Goal: Communication & Community: Answer question/provide support

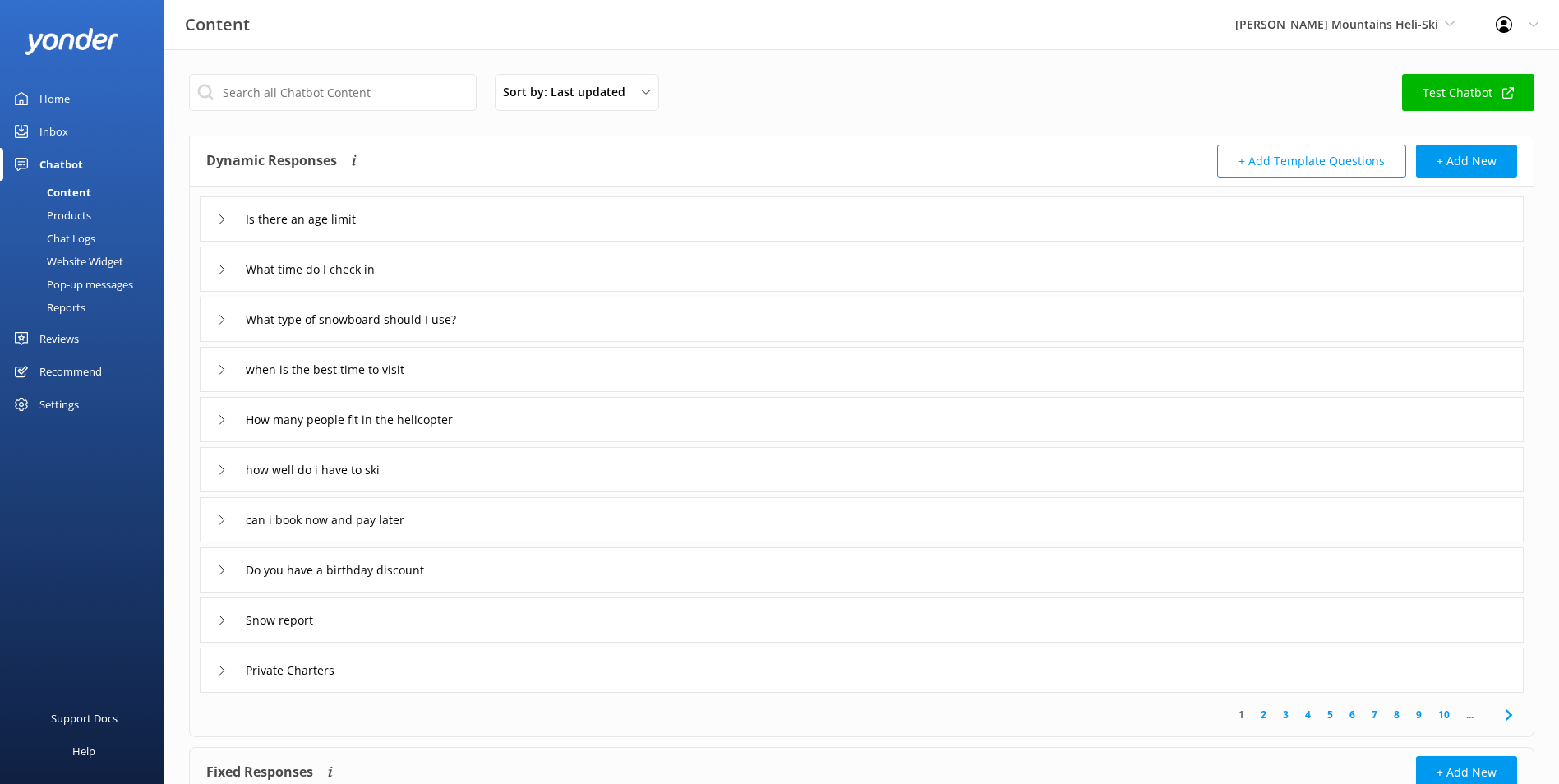
click at [98, 124] on link "Inbox" at bounding box center [82, 131] width 164 height 33
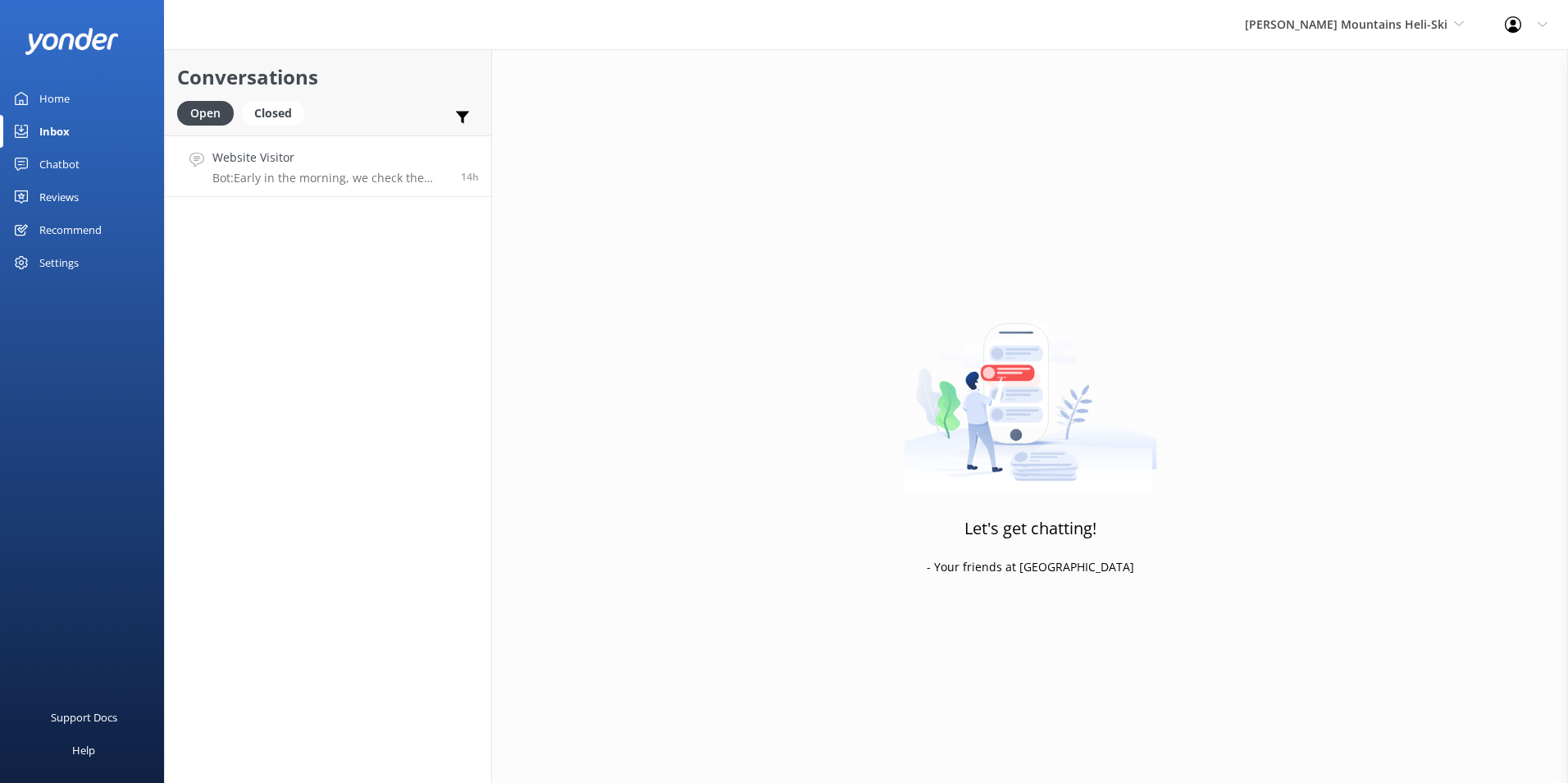
click at [419, 181] on p "Bot: Early in the morning, we check the weather and then contact you to confirm…" at bounding box center [330, 178] width 236 height 15
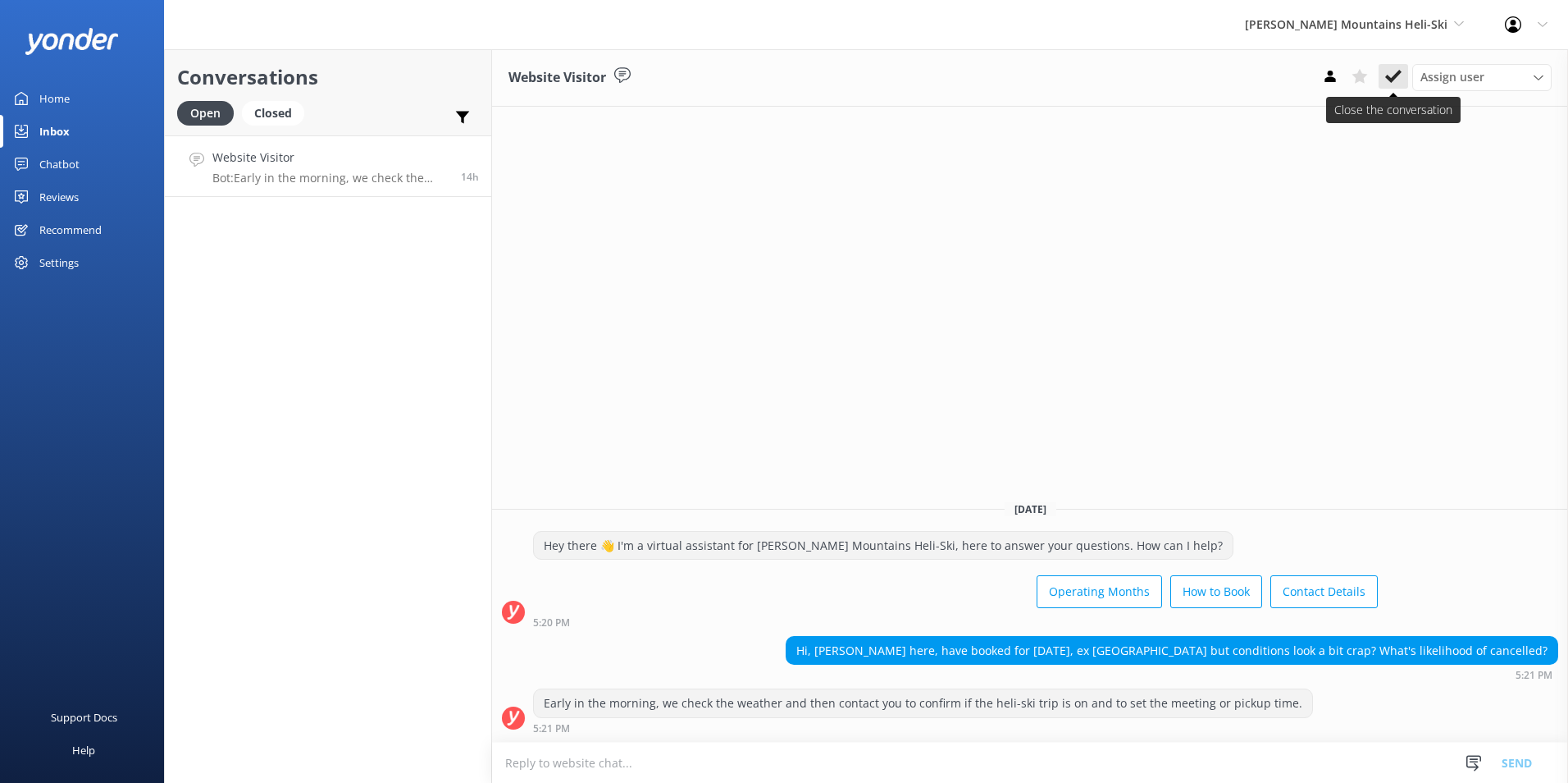
click at [1392, 81] on use at bounding box center [1394, 76] width 17 height 13
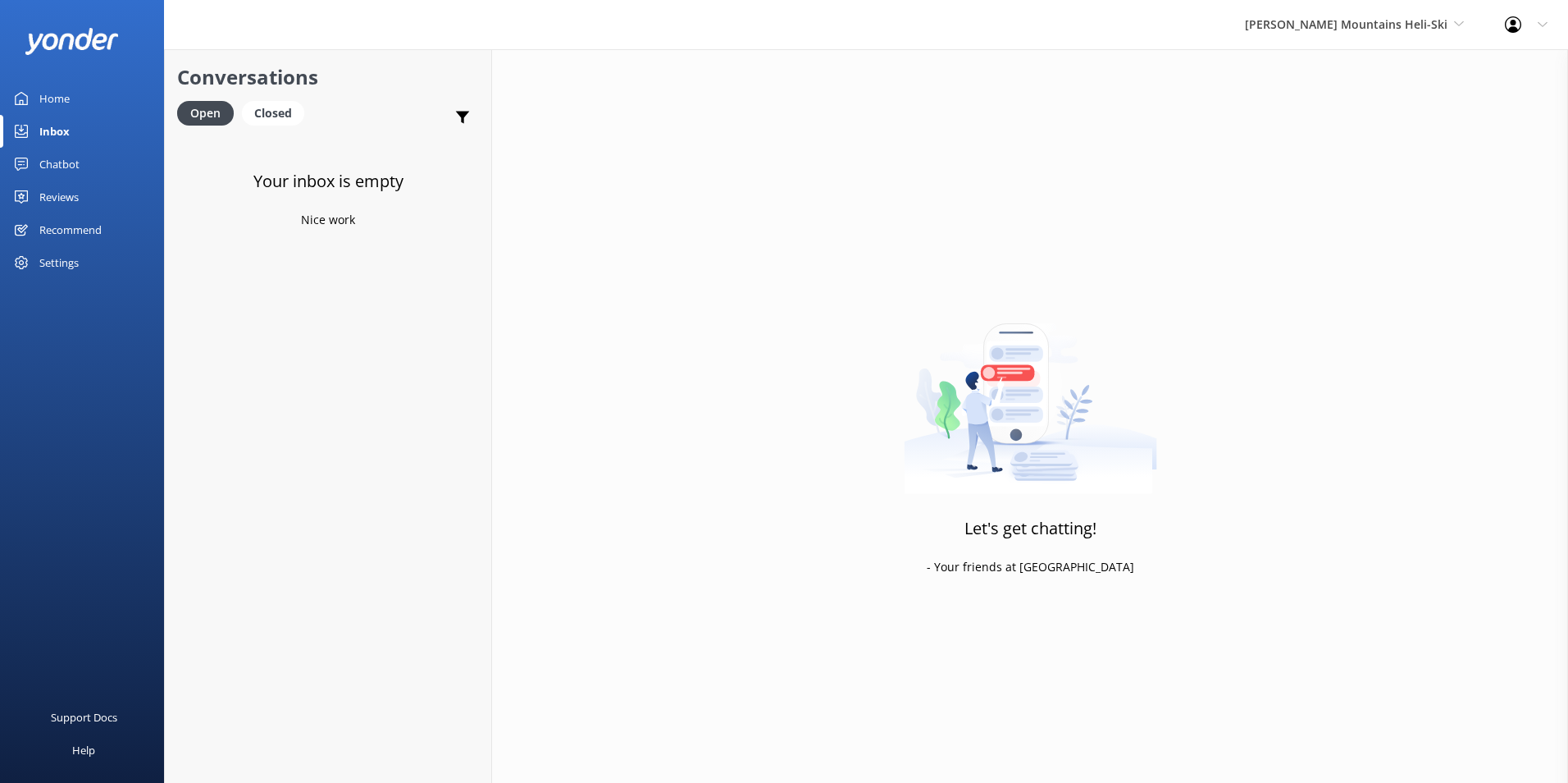
click at [1435, 37] on div "[PERSON_NAME] Mountains Heli-Ski Milford Sound Scenic Flights Glacier Helicopte…" at bounding box center [1355, 24] width 260 height 50
click at [1388, 95] on link "Glacier Helicopters" at bounding box center [1306, 108] width 164 height 39
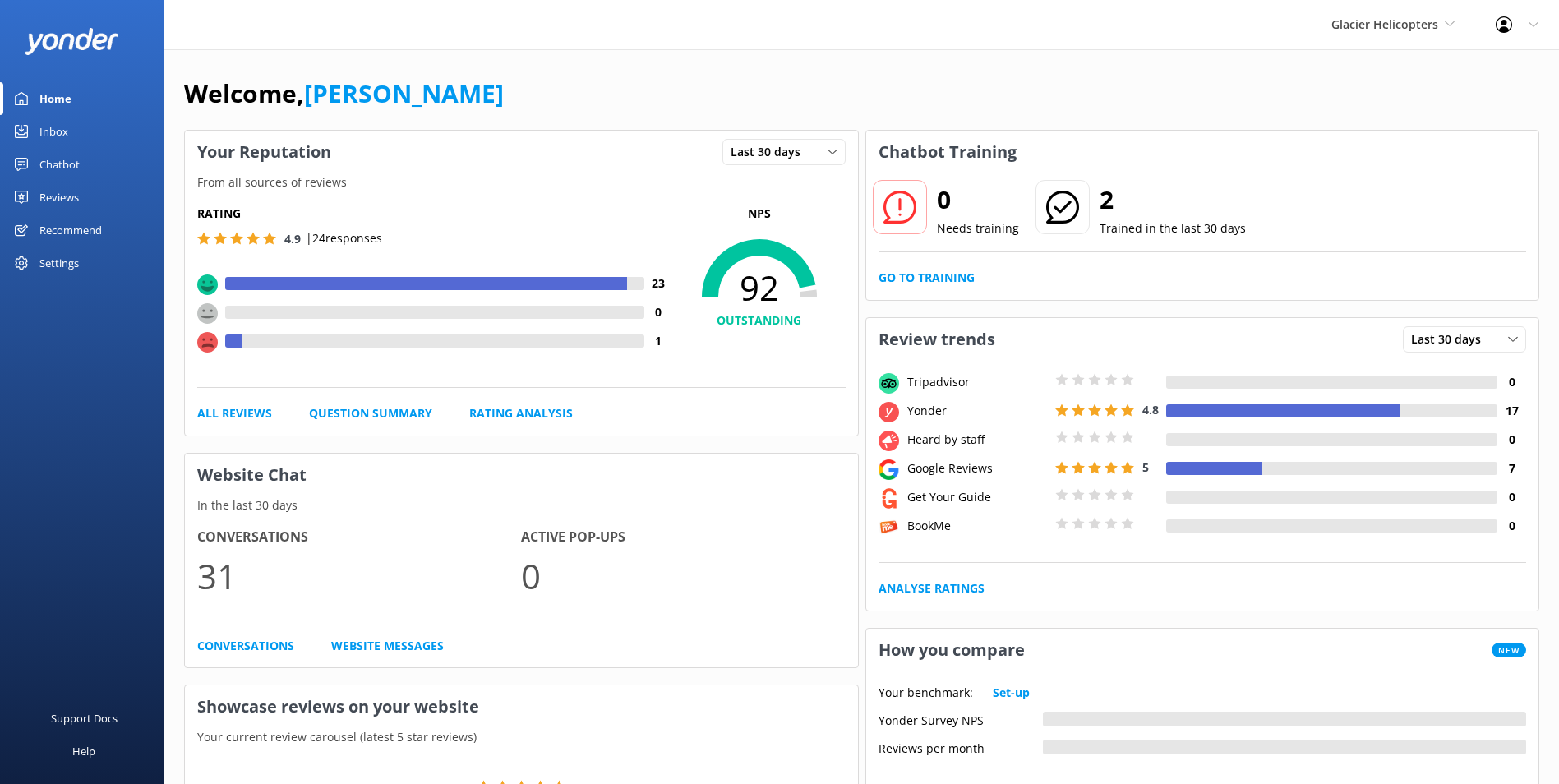
drag, startPoint x: 1405, startPoint y: 28, endPoint x: 1409, endPoint y: 50, distance: 22.4
click at [1405, 29] on span "Glacier Helicopters" at bounding box center [1384, 24] width 107 height 16
click at [75, 125] on link "Inbox" at bounding box center [82, 131] width 164 height 33
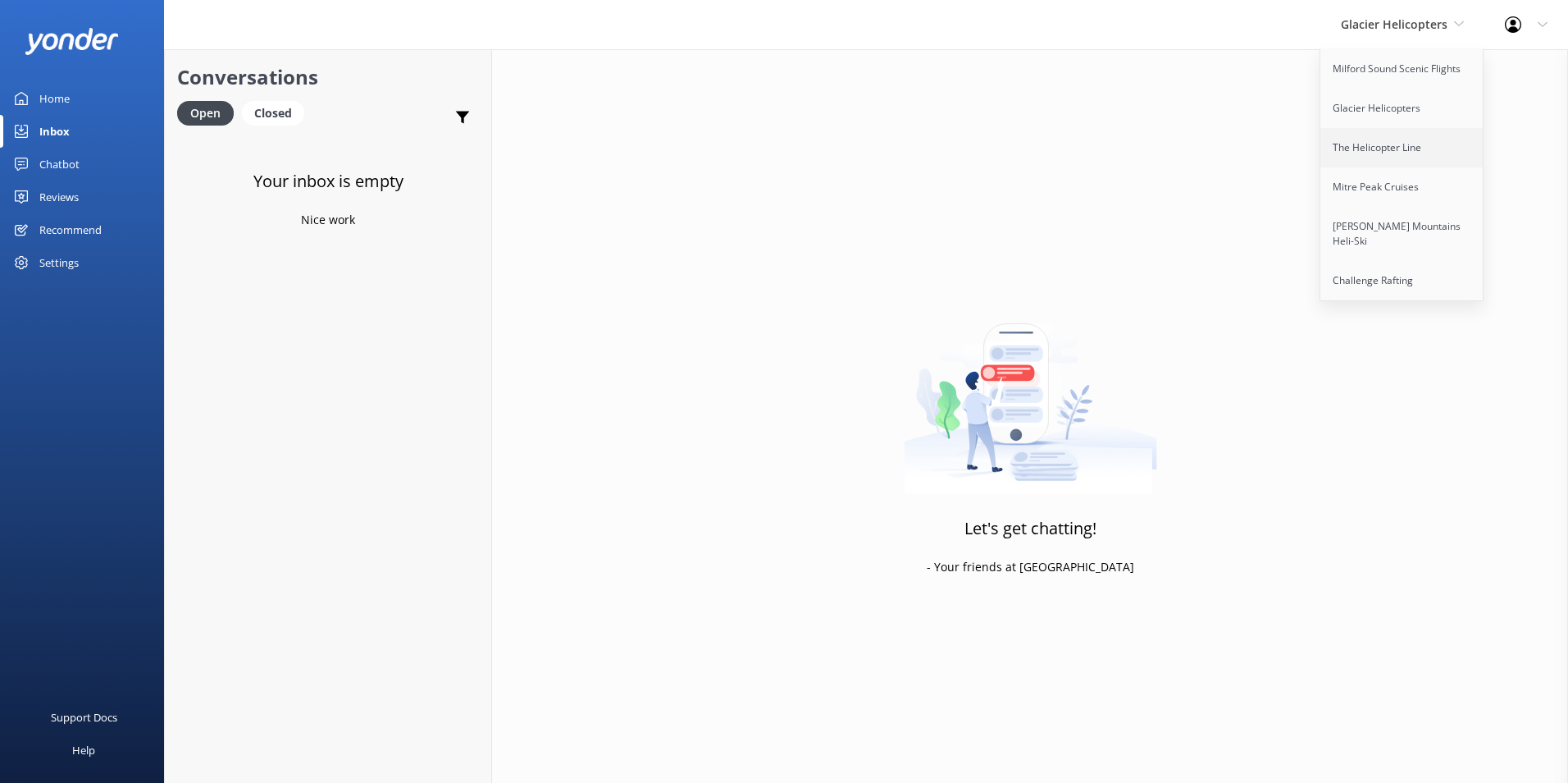
click at [1382, 154] on link "The Helicopter Line" at bounding box center [1402, 147] width 164 height 39
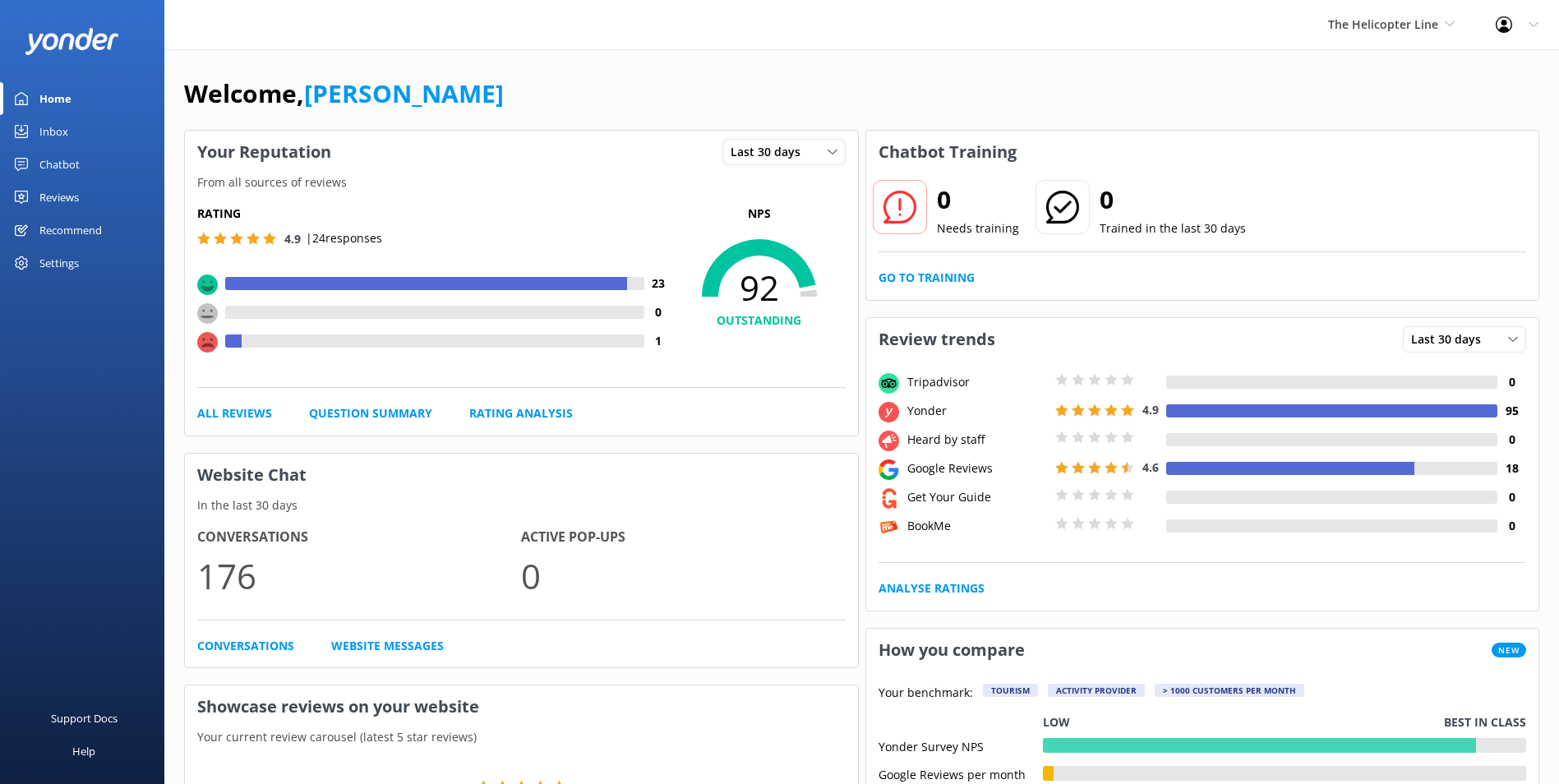
click at [66, 138] on div "Inbox" at bounding box center [54, 131] width 29 height 33
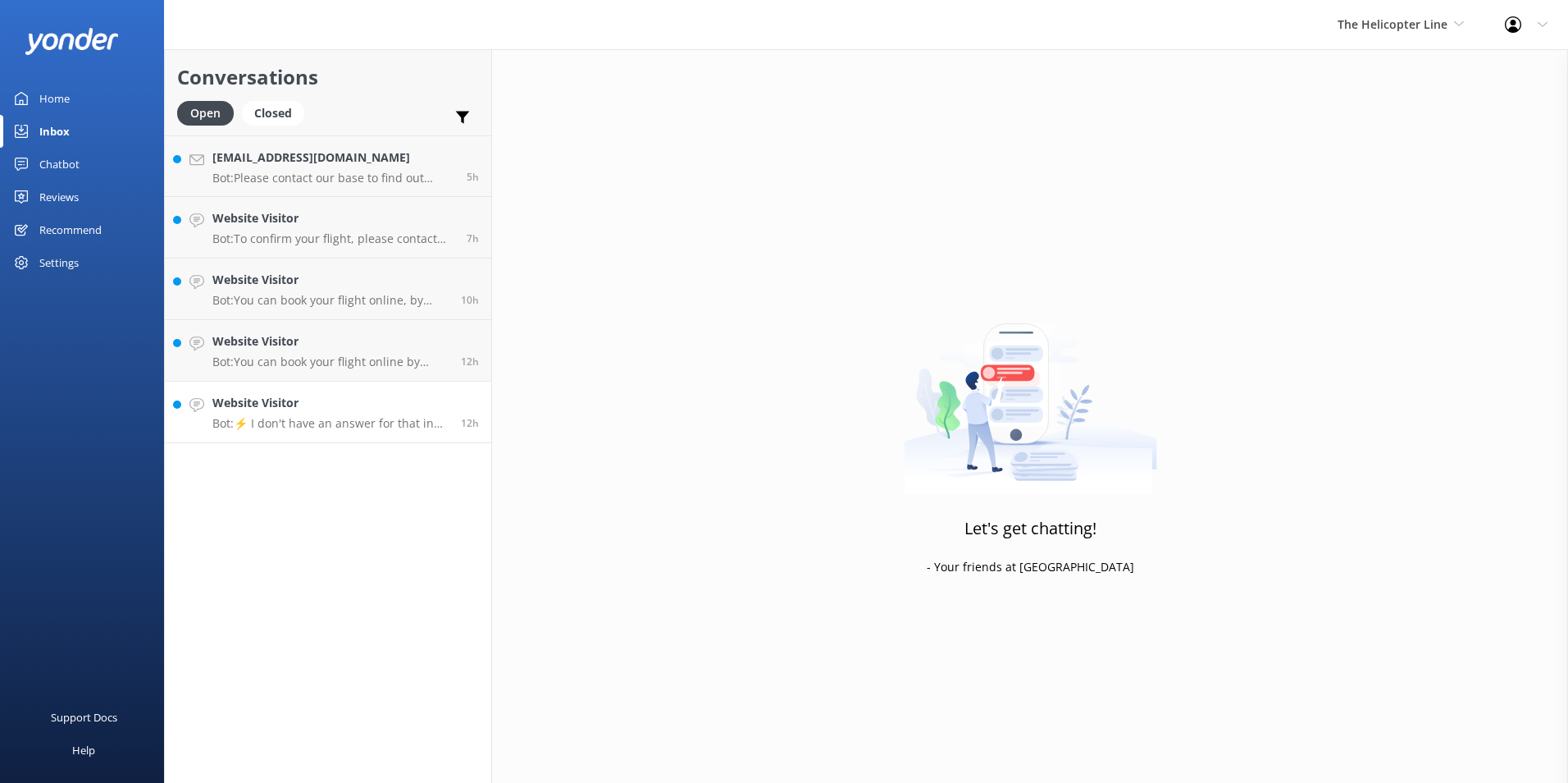
click at [443, 418] on p "Bot: ⚡ I don't have an answer for that in my knowledge base. Please try and rep…" at bounding box center [330, 423] width 236 height 15
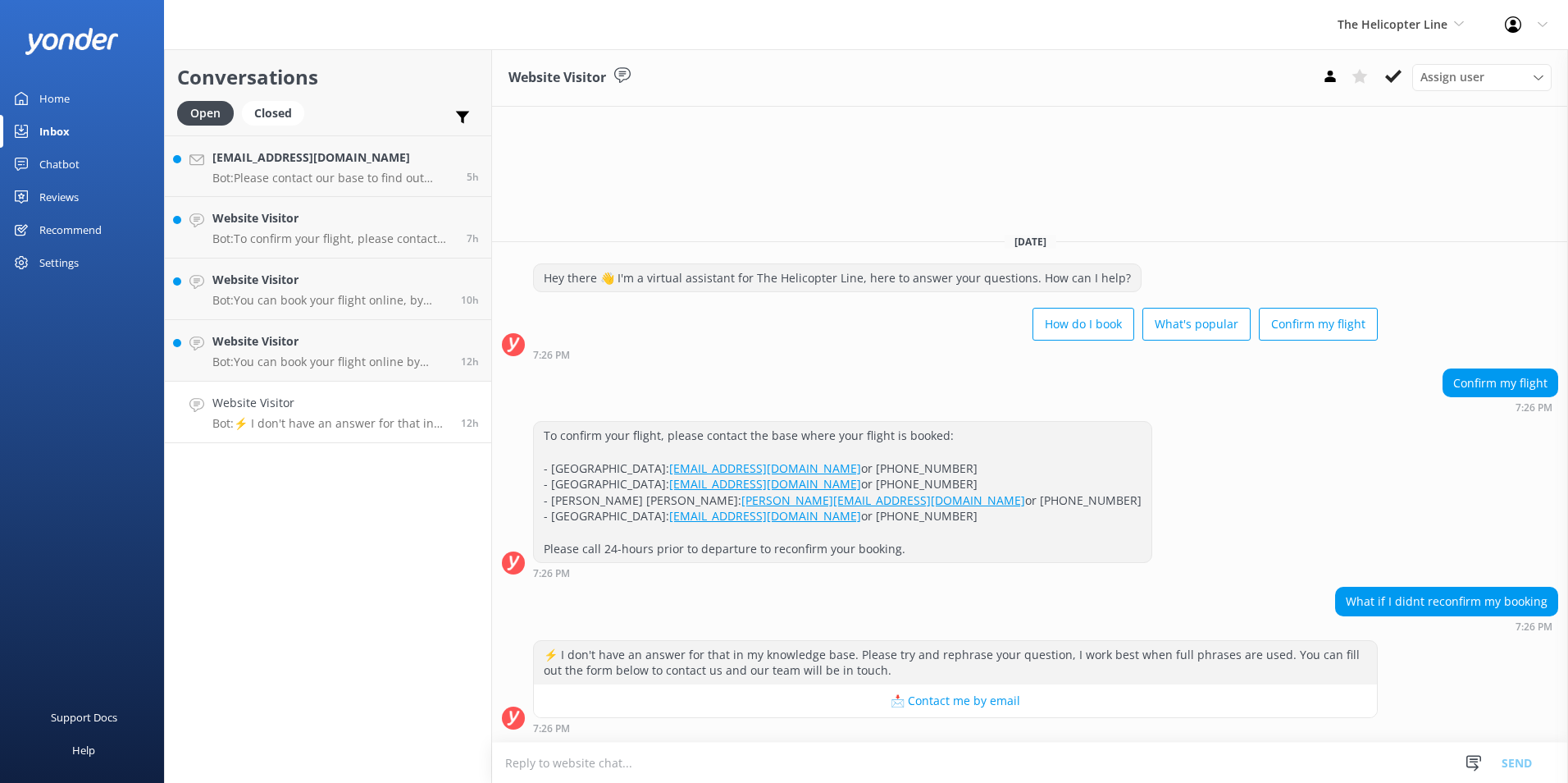
click at [1392, 72] on icon at bounding box center [1394, 76] width 17 height 17
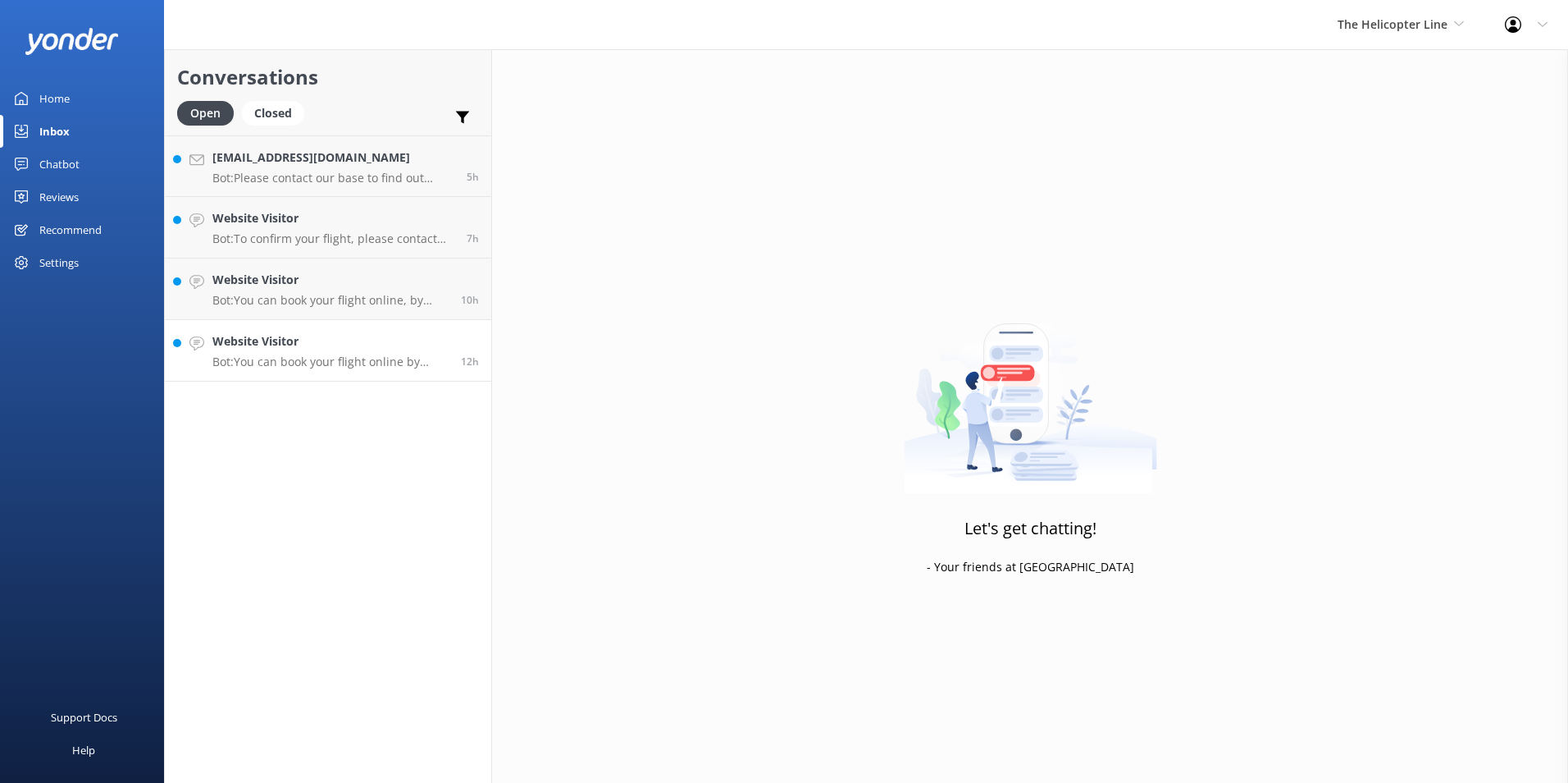
click at [334, 358] on p "Bot: You can book your flight online by visiting [URL][DOMAIN_NAME]." at bounding box center [330, 362] width 236 height 15
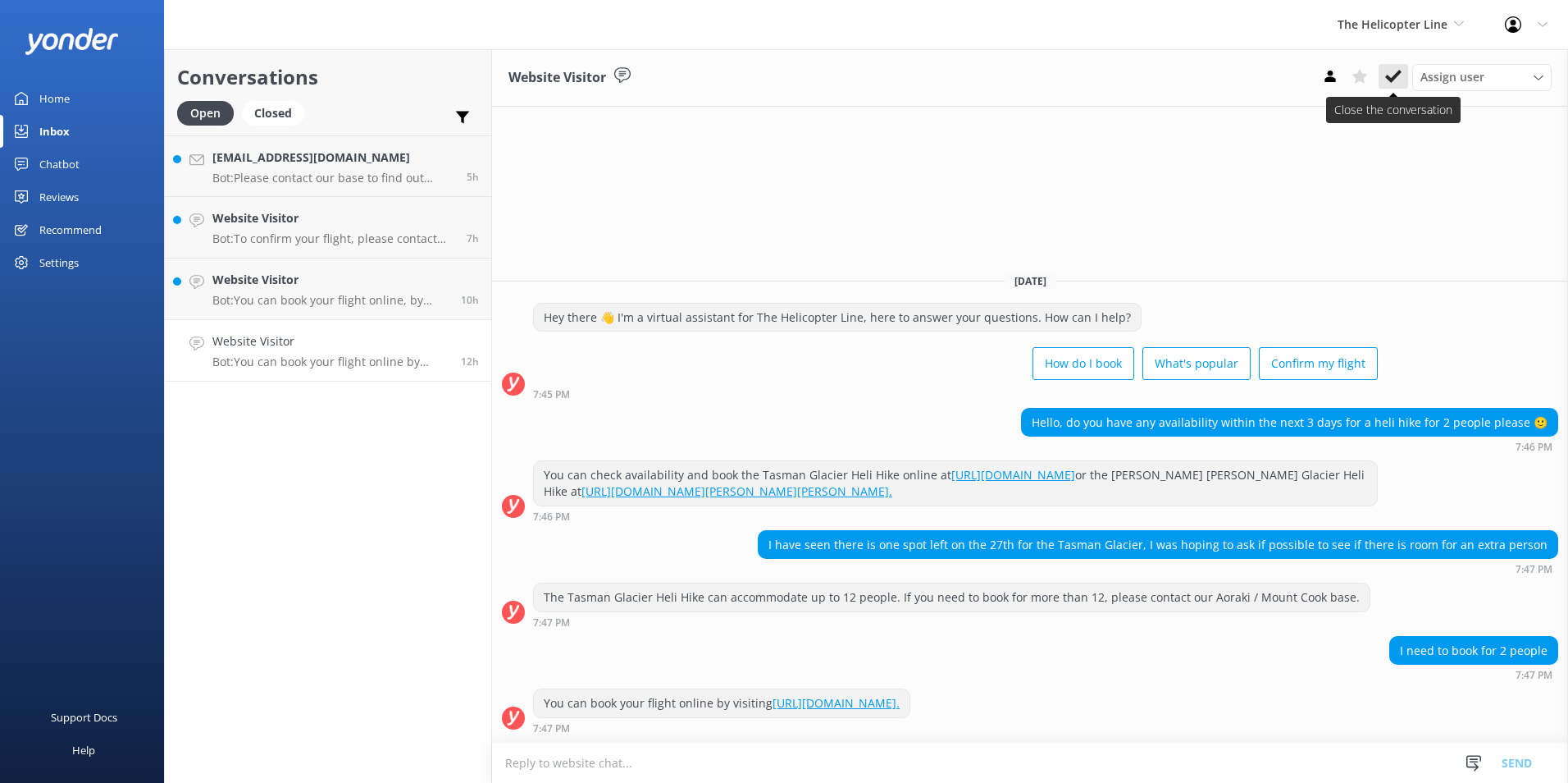
click at [1383, 86] on button at bounding box center [1393, 76] width 29 height 24
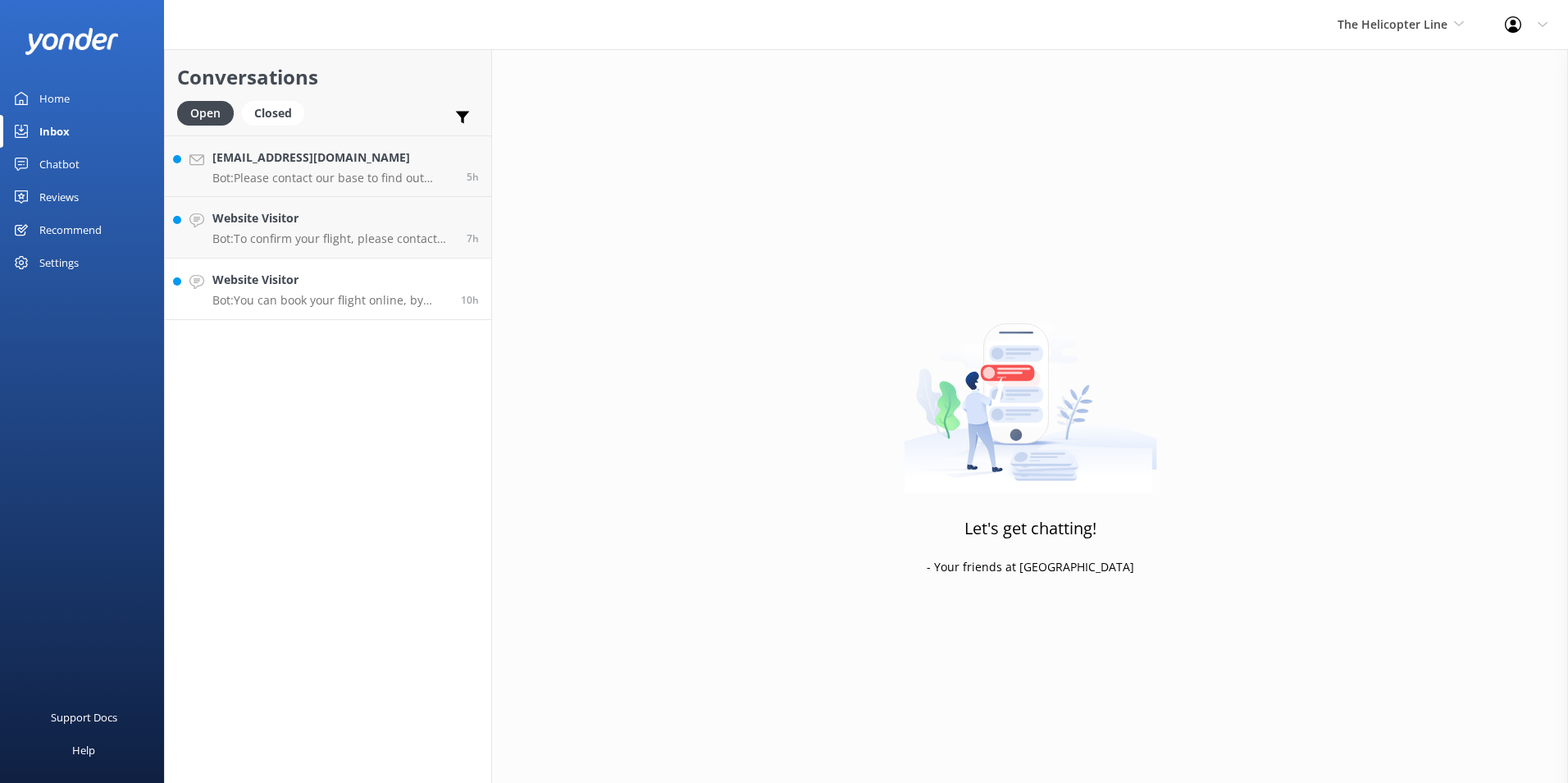
click at [404, 266] on link "Website Visitor Bot: You can book your flight online, by phone, or via email. V…" at bounding box center [328, 289] width 327 height 61
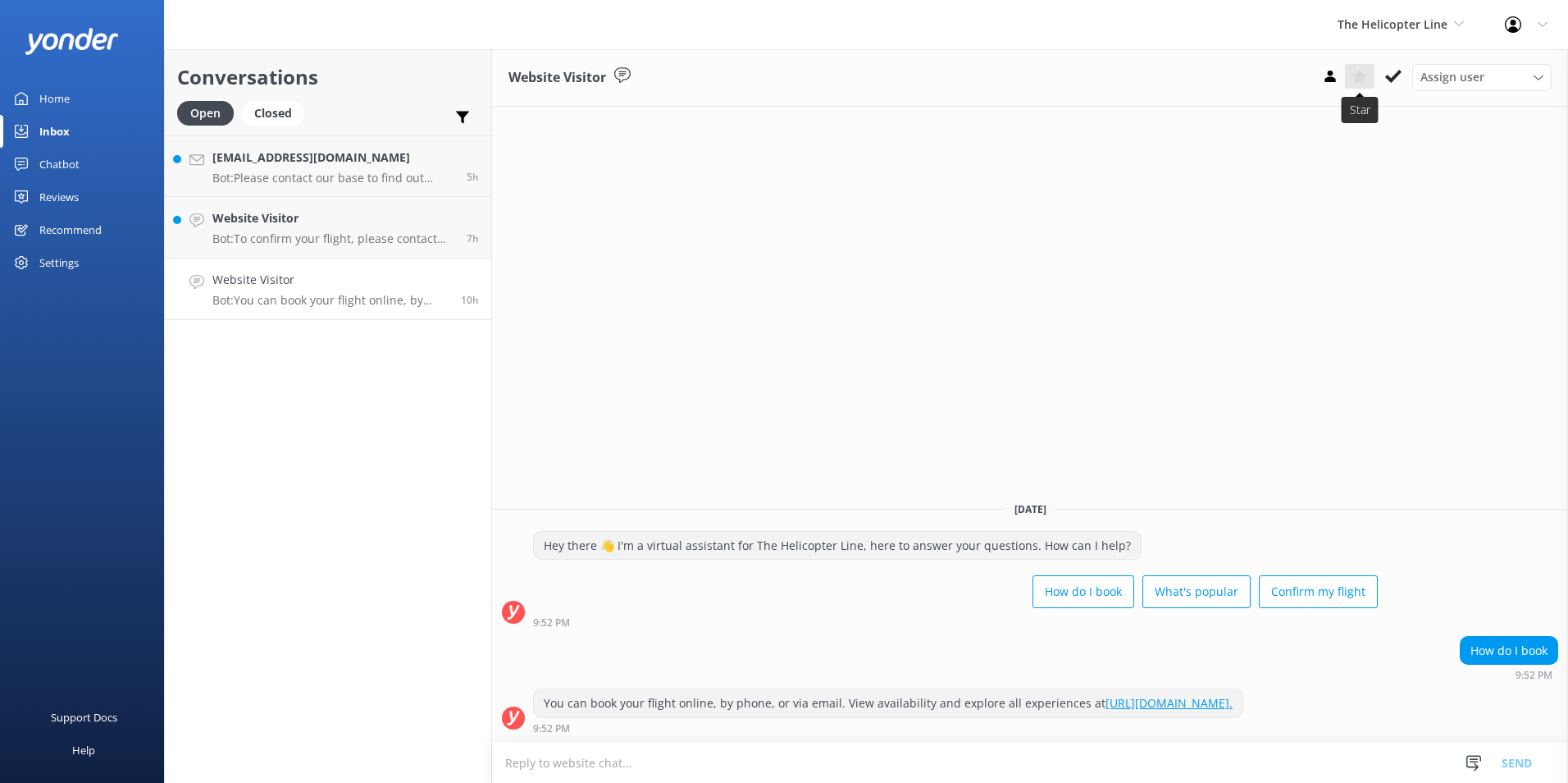
click at [1366, 80] on icon at bounding box center [1361, 76] width 17 height 17
click at [1384, 81] on button at bounding box center [1393, 76] width 29 height 24
click at [381, 213] on h4 "Website Visitor" at bounding box center [333, 218] width 242 height 18
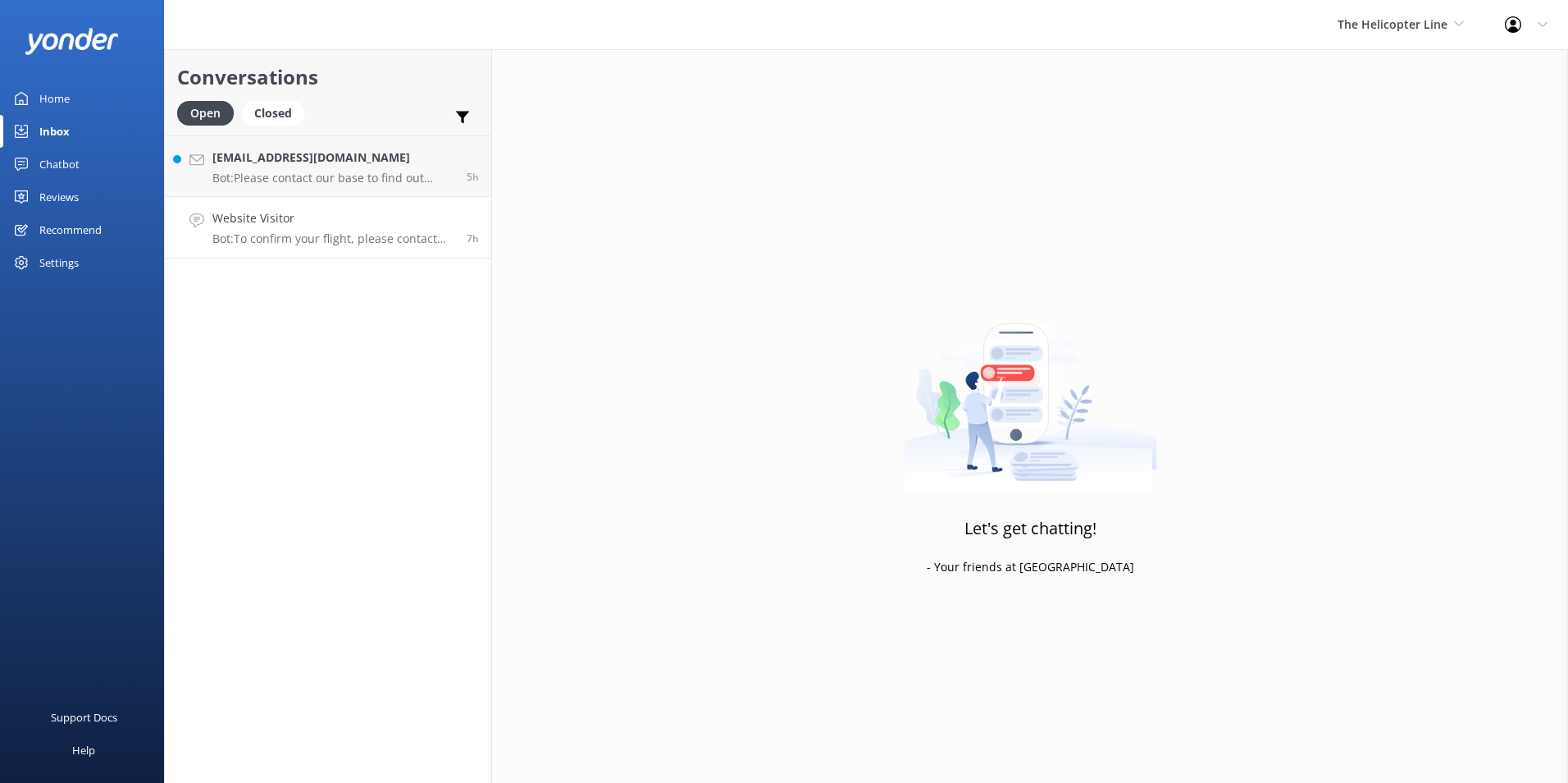
click at [381, 213] on h4 "Website Visitor" at bounding box center [333, 218] width 242 height 18
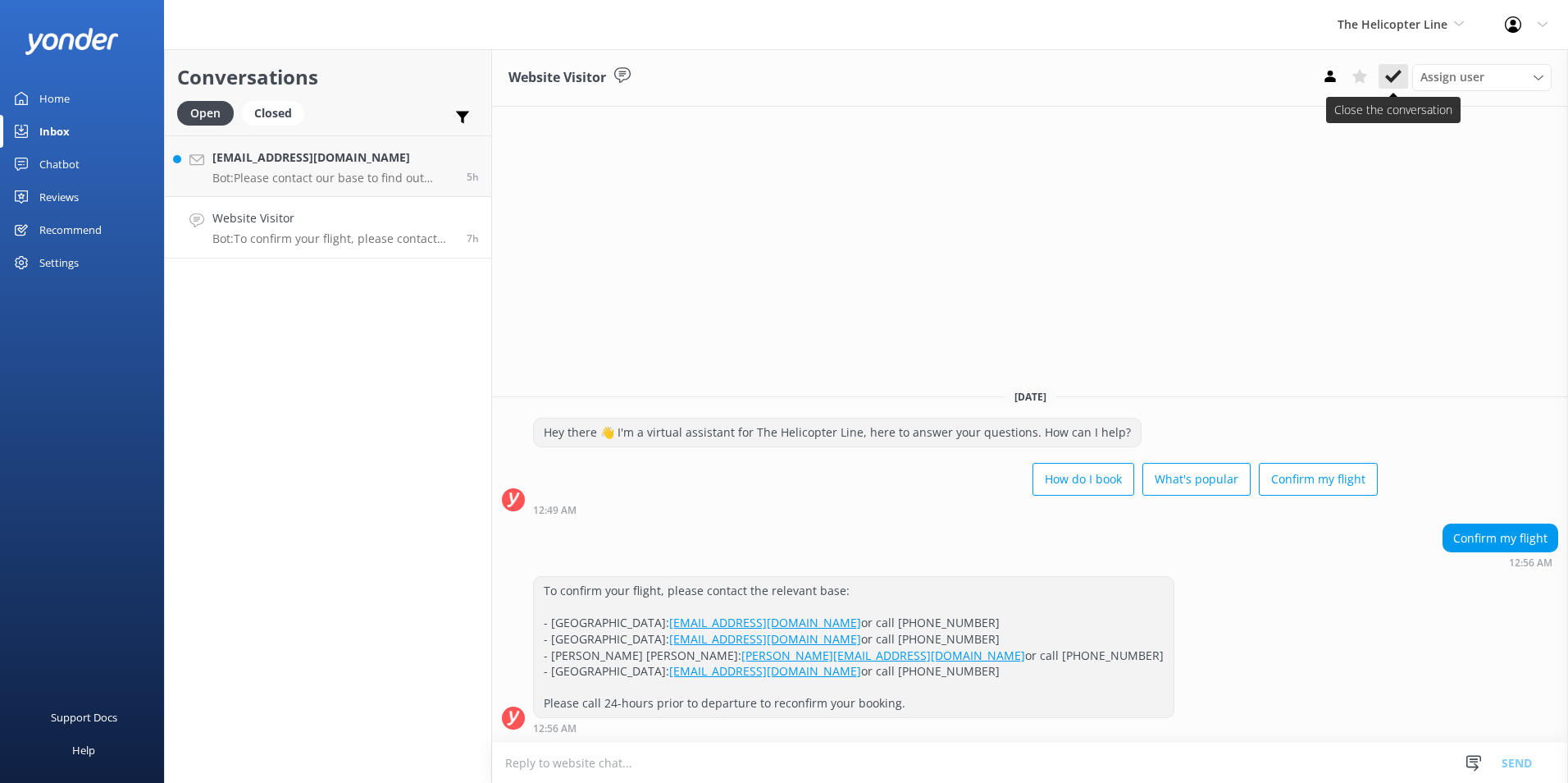
click at [1398, 75] on use at bounding box center [1394, 76] width 17 height 13
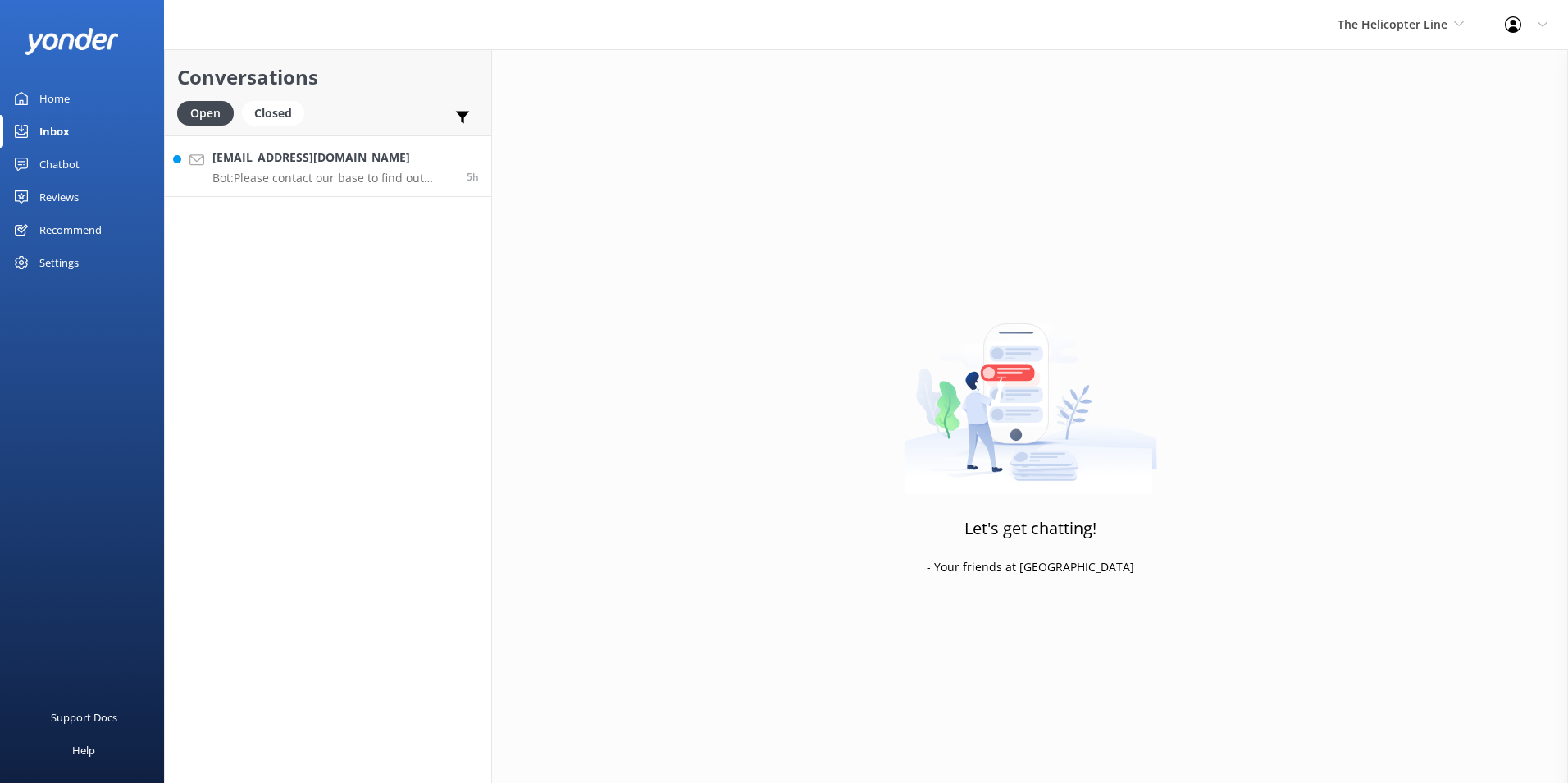
click at [339, 157] on h4 "[EMAIL_ADDRESS][DOMAIN_NAME]" at bounding box center [333, 157] width 242 height 18
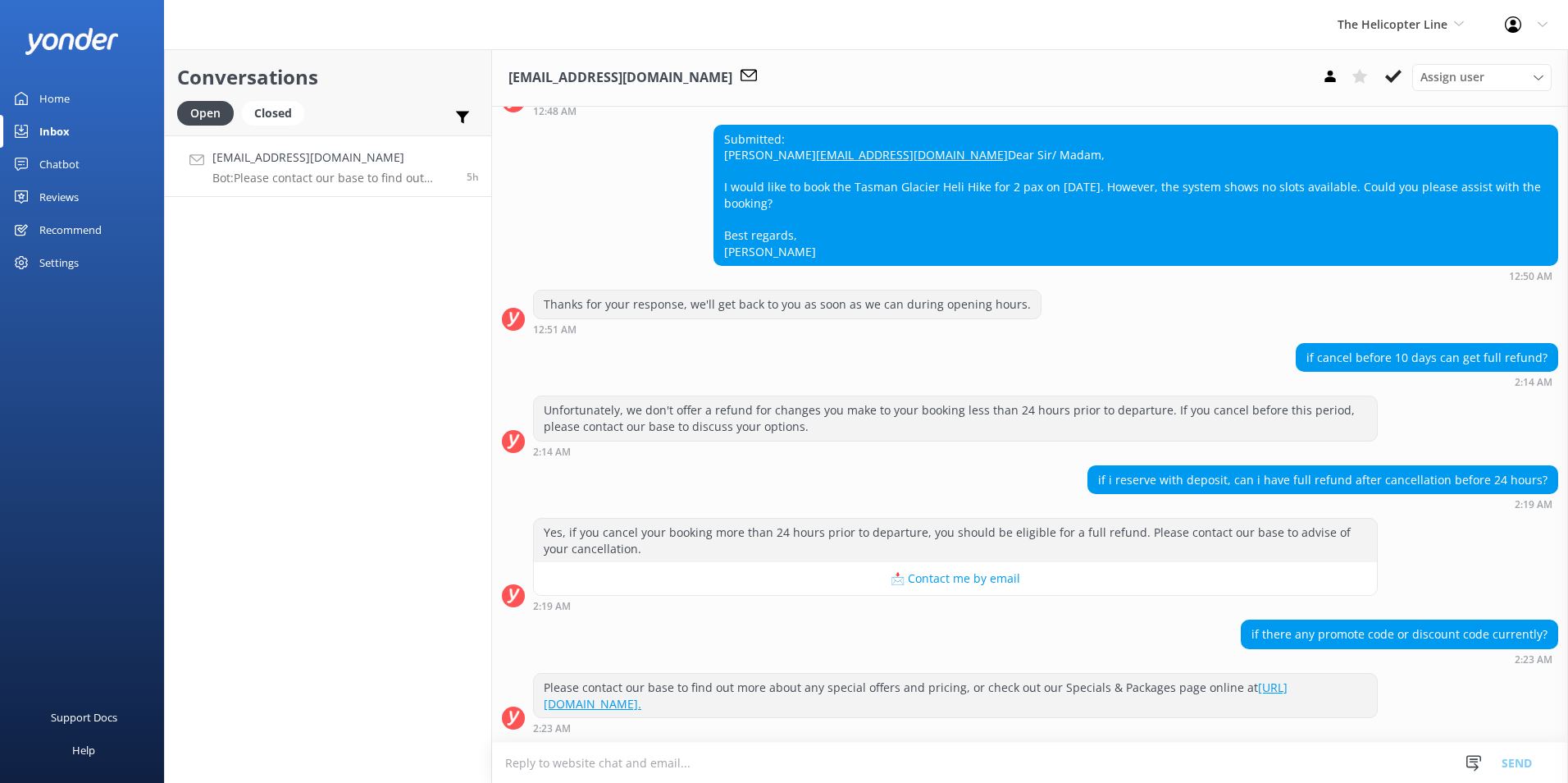
scroll to position [439, 0]
click at [1503, 77] on div "Assign user" at bounding box center [1482, 76] width 131 height 18
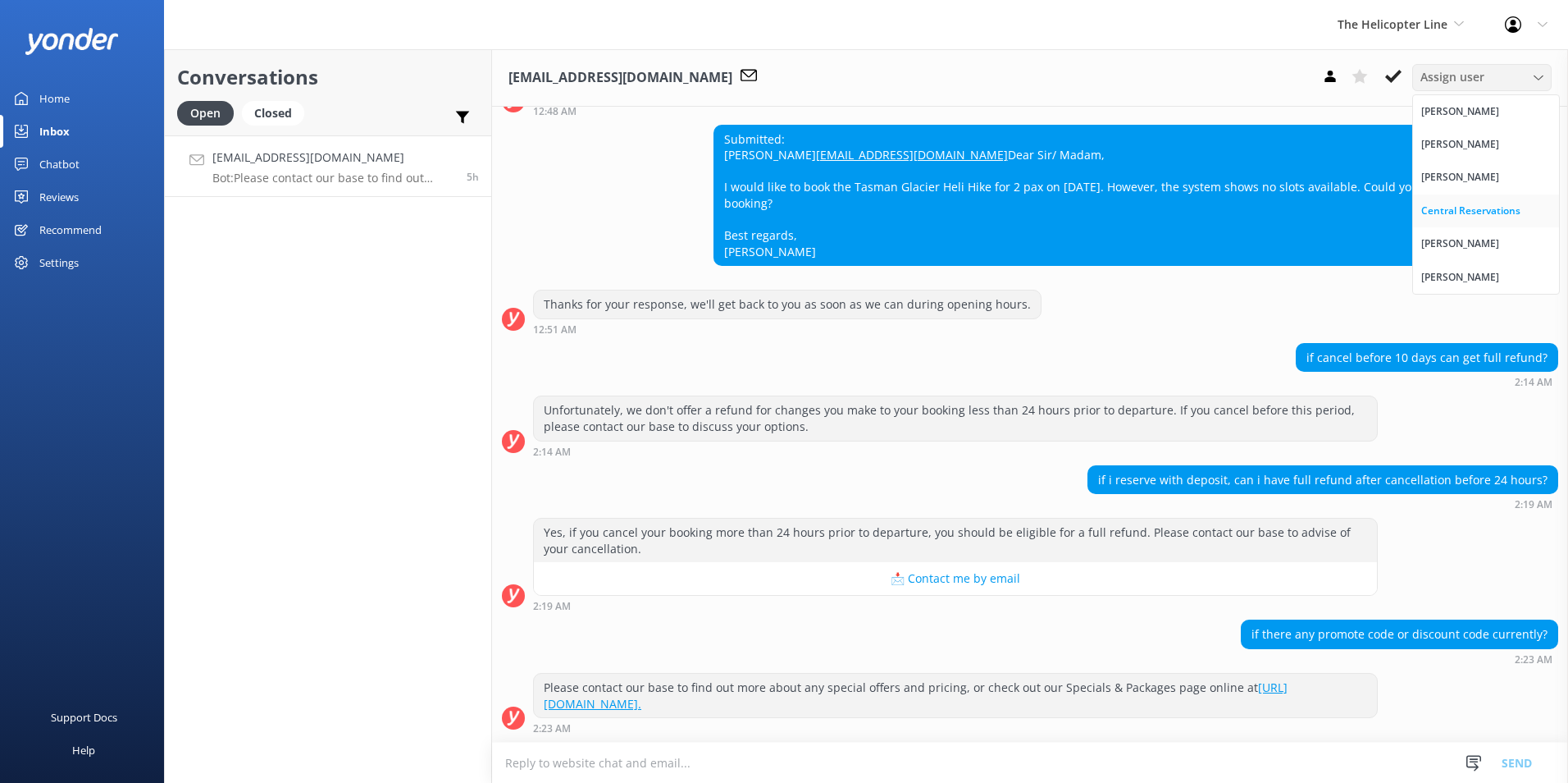
click at [1532, 208] on link "Central Reservations" at bounding box center [1487, 210] width 146 height 33
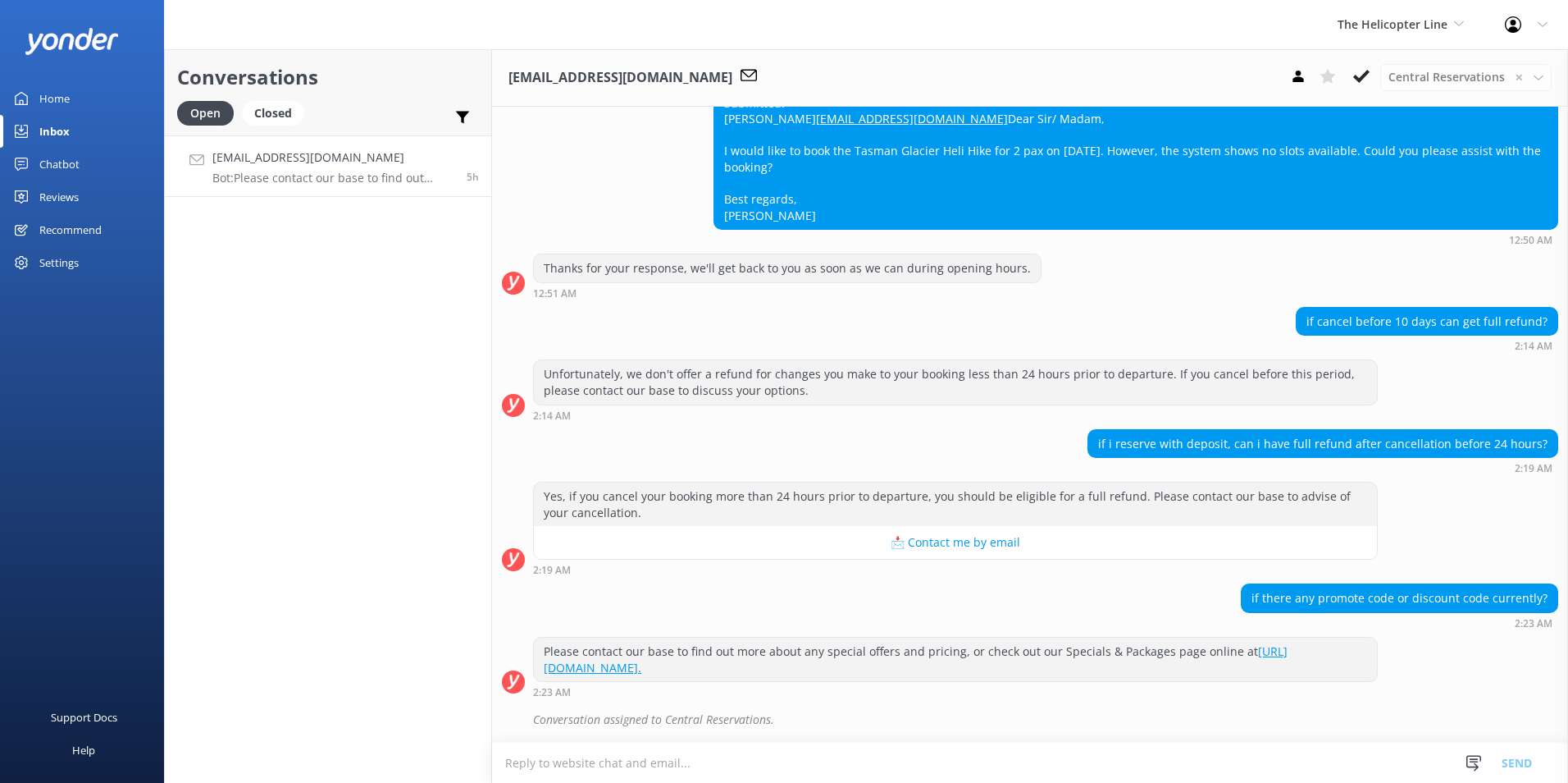
scroll to position [476, 0]
click at [1412, 26] on span "The Helicopter Line" at bounding box center [1392, 24] width 110 height 16
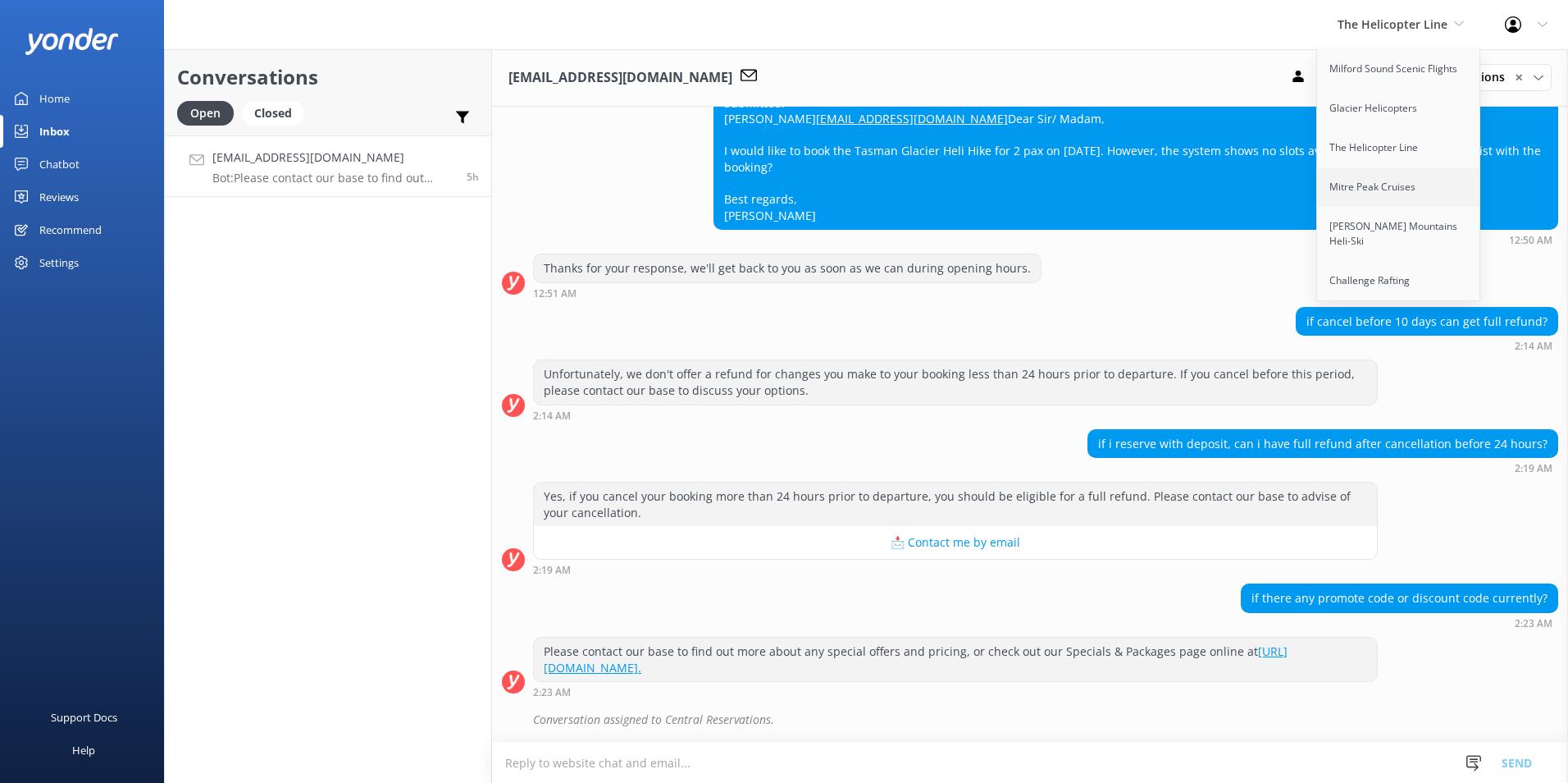
click at [1421, 177] on link "Mitre Peak Cruises" at bounding box center [1399, 187] width 164 height 39
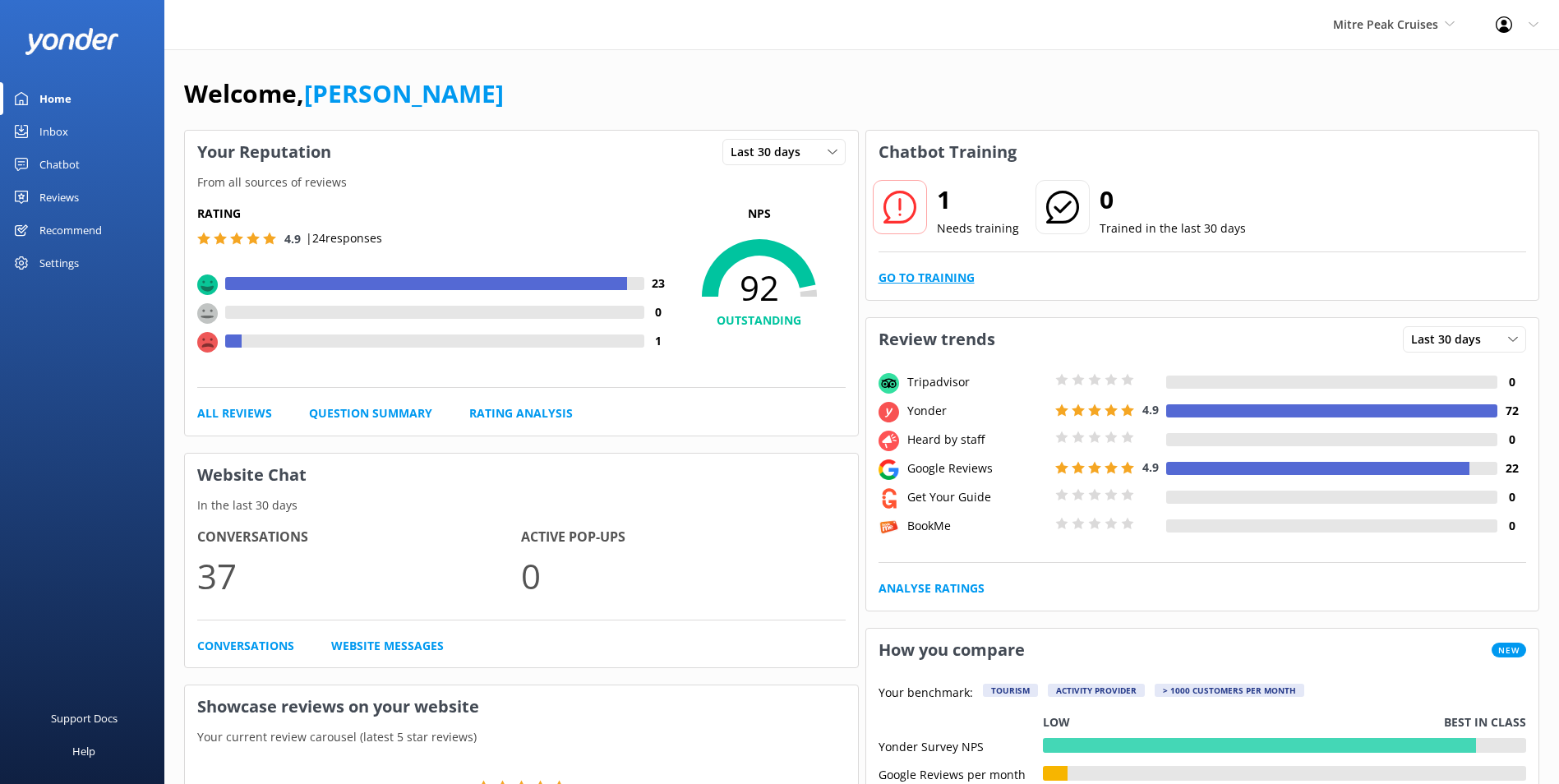
click at [954, 284] on link "Go to Training" at bounding box center [926, 277] width 96 height 18
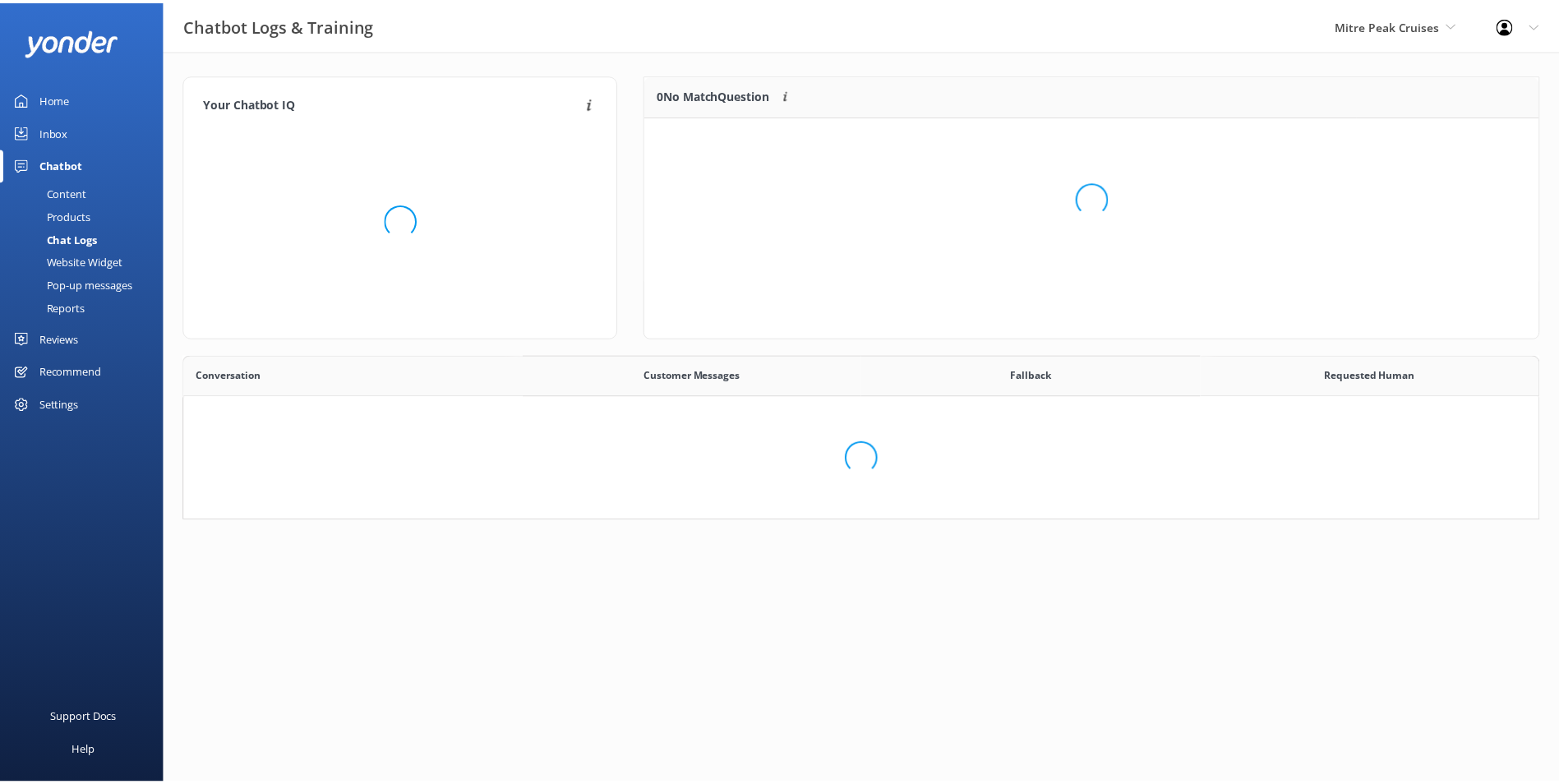
scroll to position [71, 880]
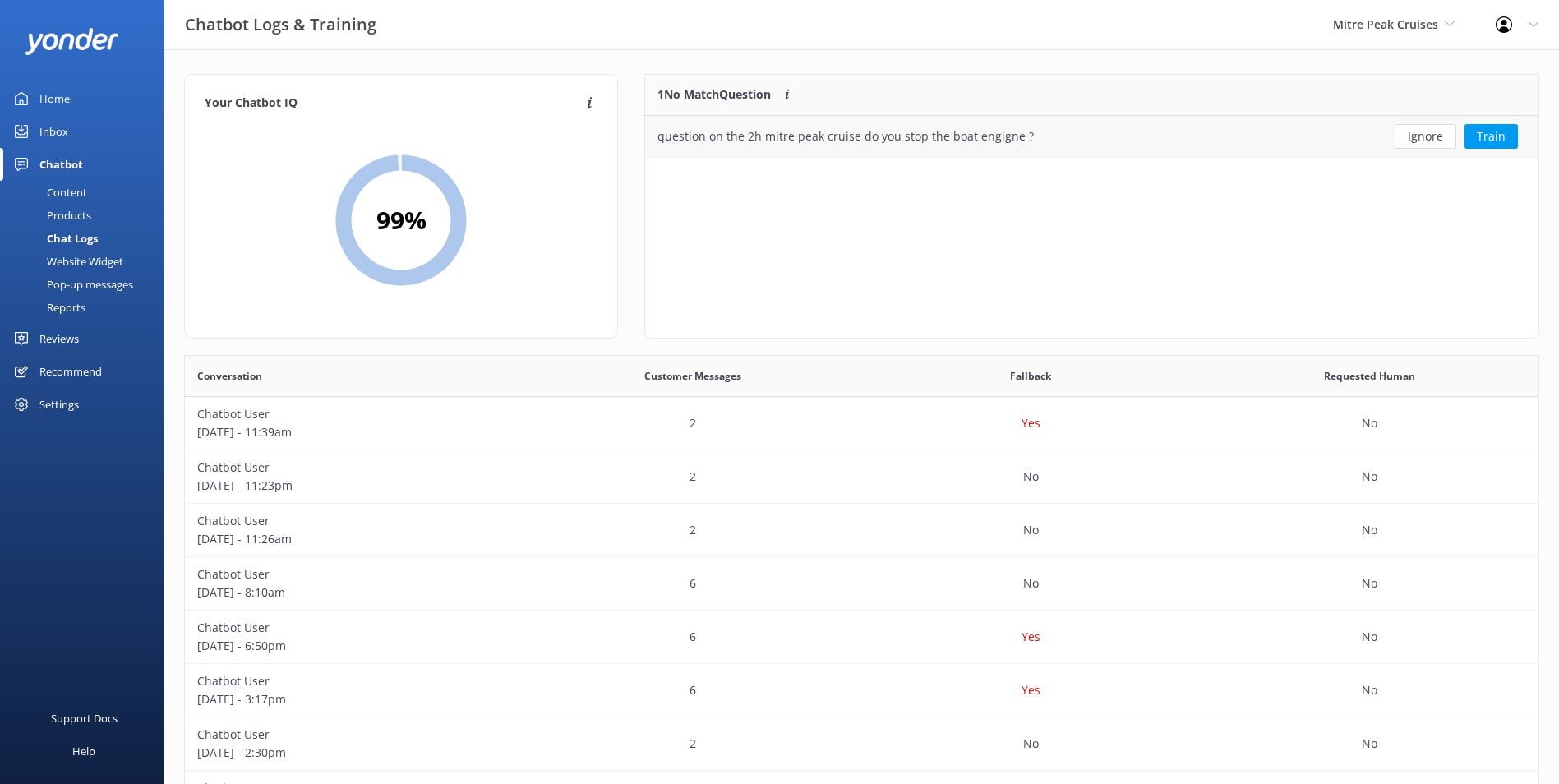
click at [1424, 151] on div "Ignore Train" at bounding box center [1447, 136] width 182 height 41
click at [1418, 140] on button "Ignore" at bounding box center [1424, 135] width 61 height 24
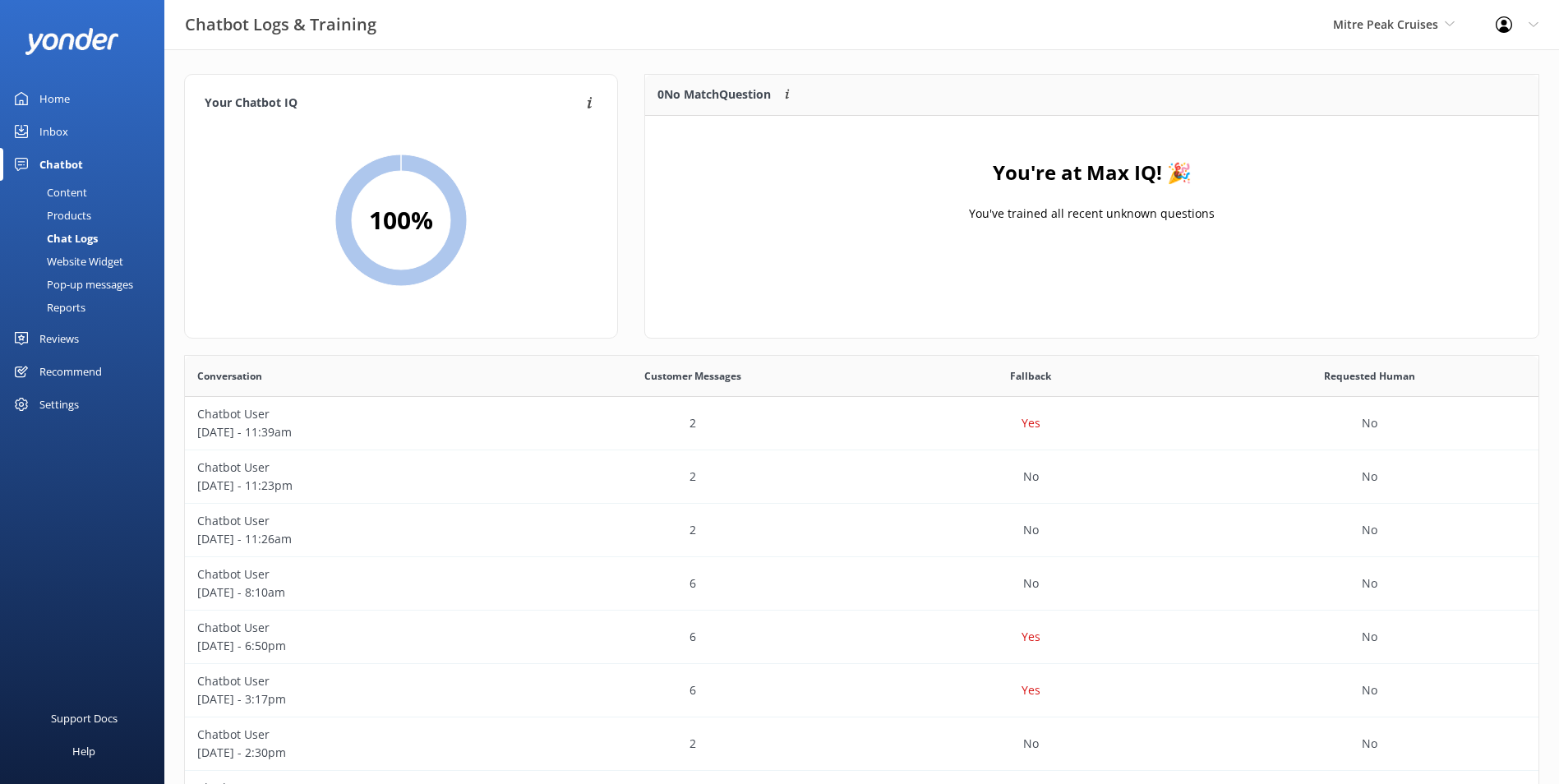
click at [108, 122] on link "Inbox" at bounding box center [82, 131] width 164 height 33
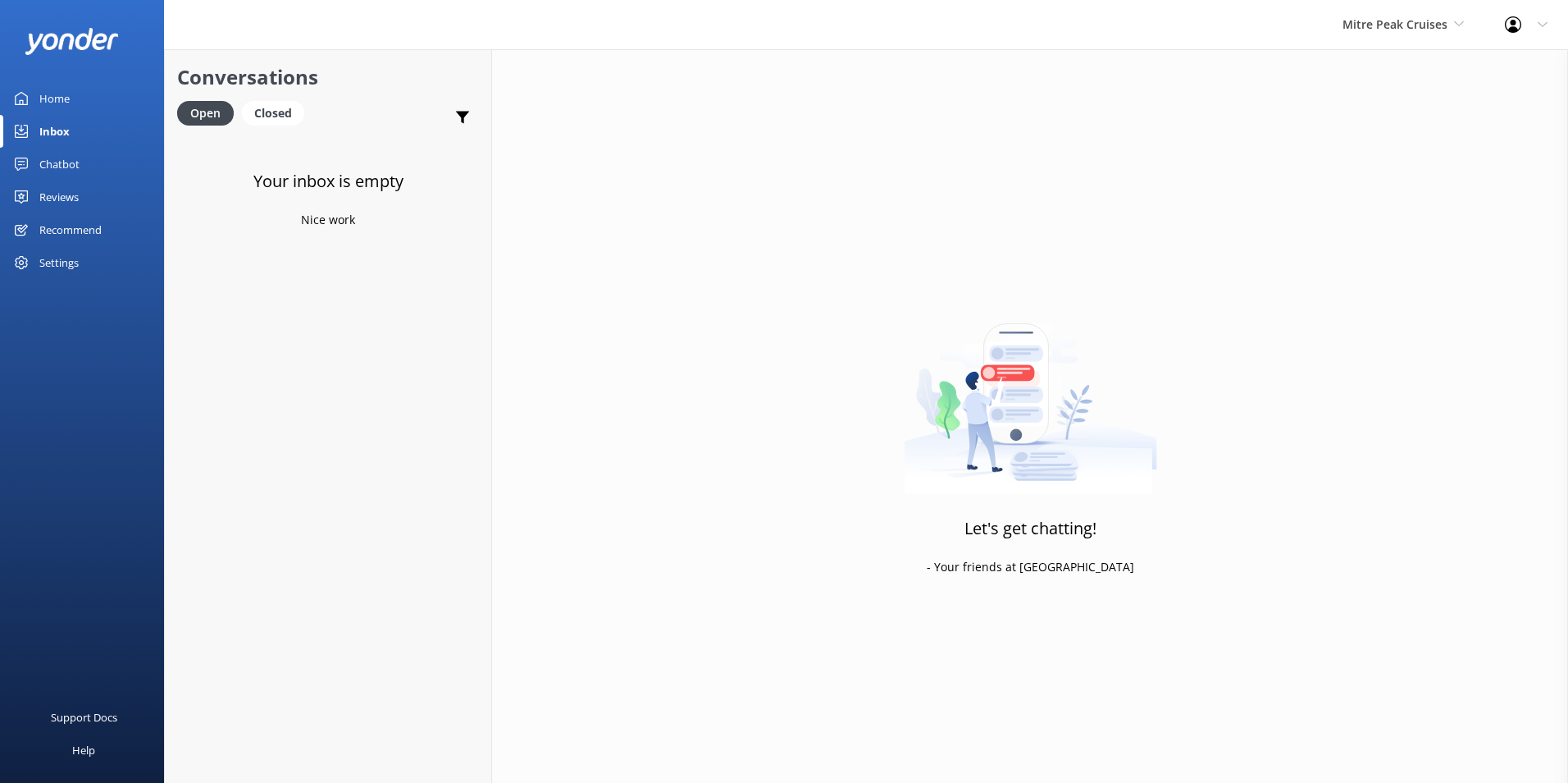
click at [1414, 35] on div "Mitre Peak Cruises Milford Sound Scenic Flights Glacier Helicopters The Helicop…" at bounding box center [1403, 24] width 162 height 50
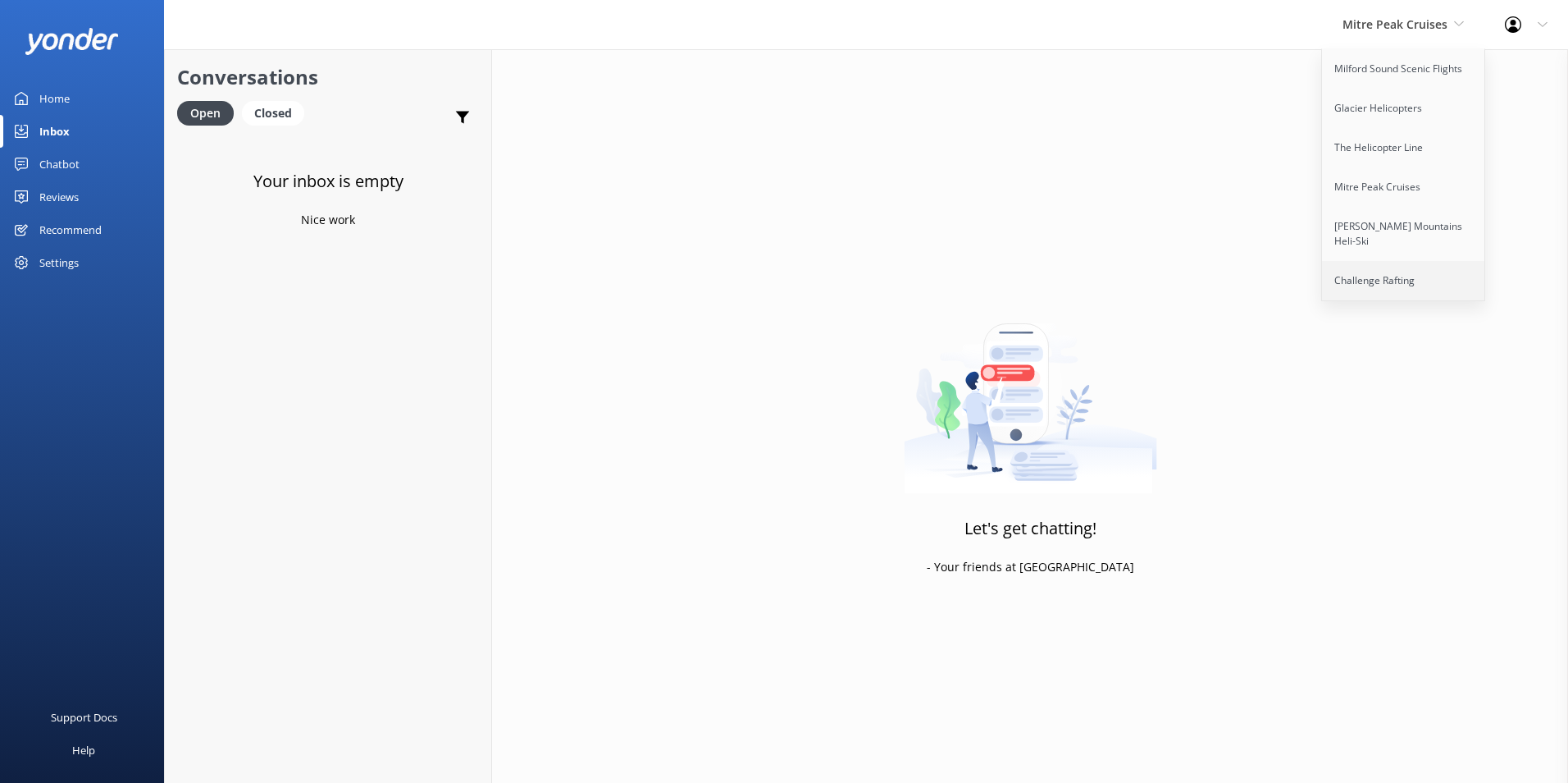
click at [1390, 265] on link "Challenge Rafting" at bounding box center [1403, 281] width 164 height 39
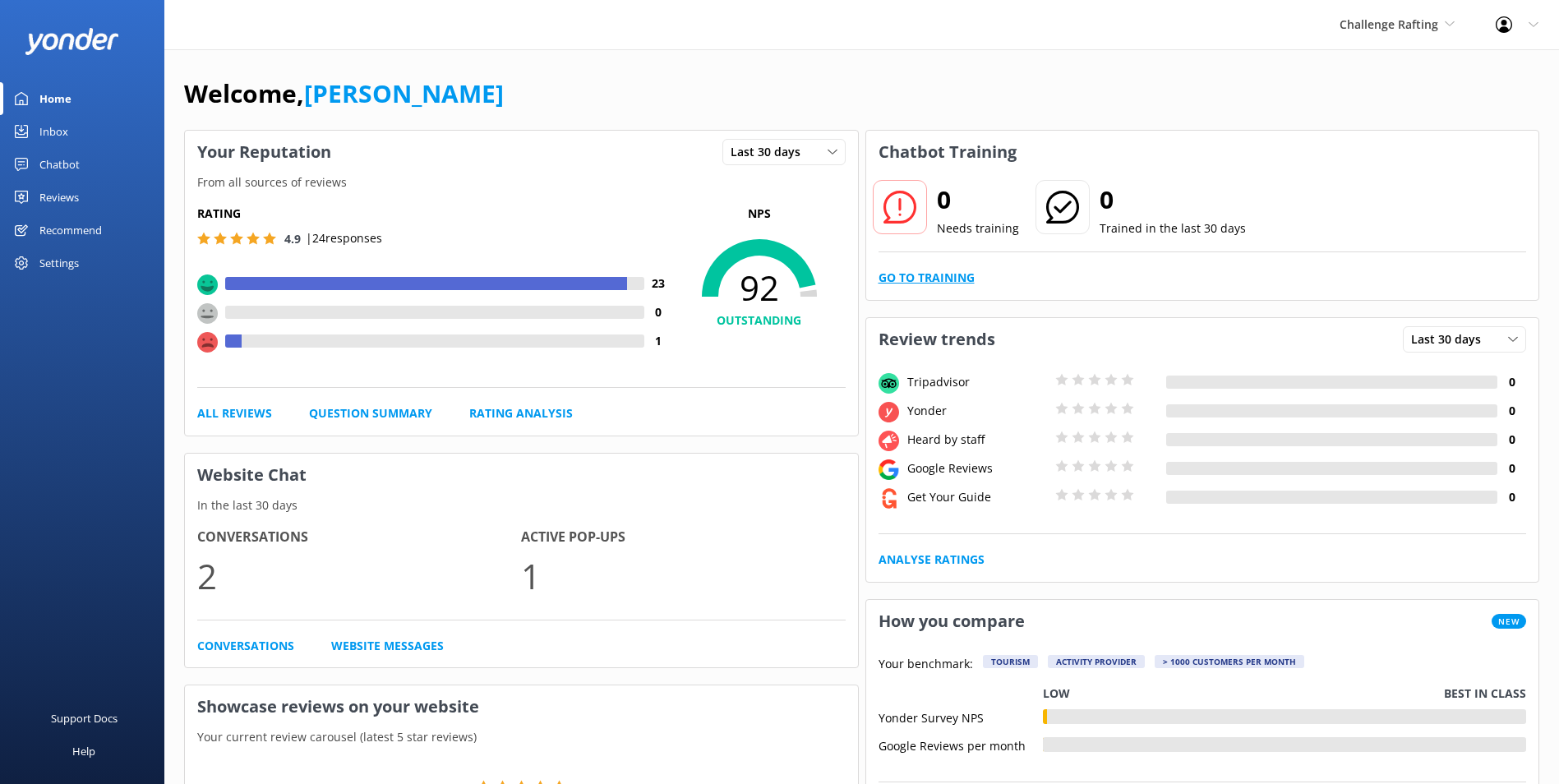
click at [952, 281] on link "Go to Training" at bounding box center [926, 277] width 96 height 18
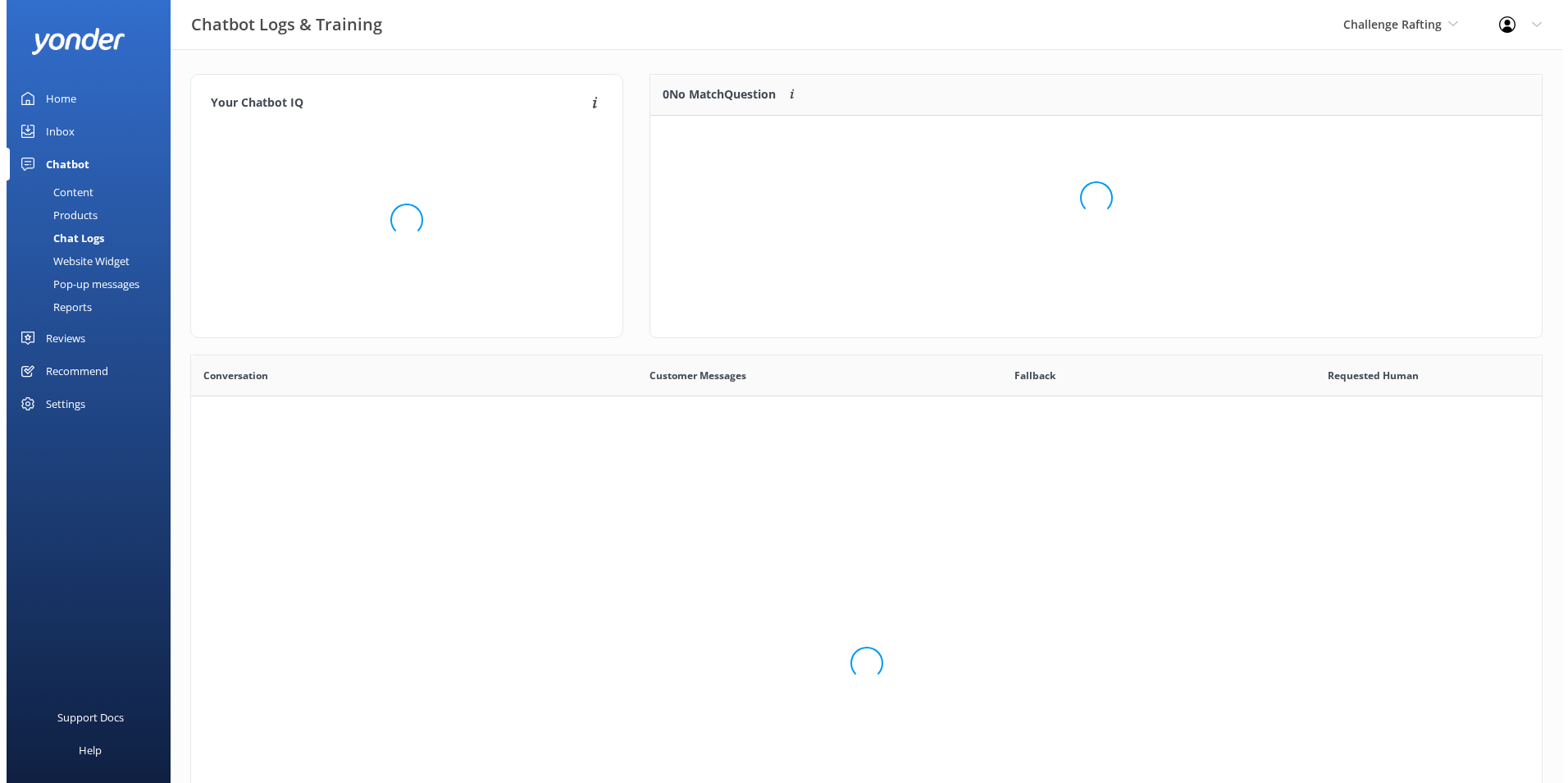
scroll to position [563, 1339]
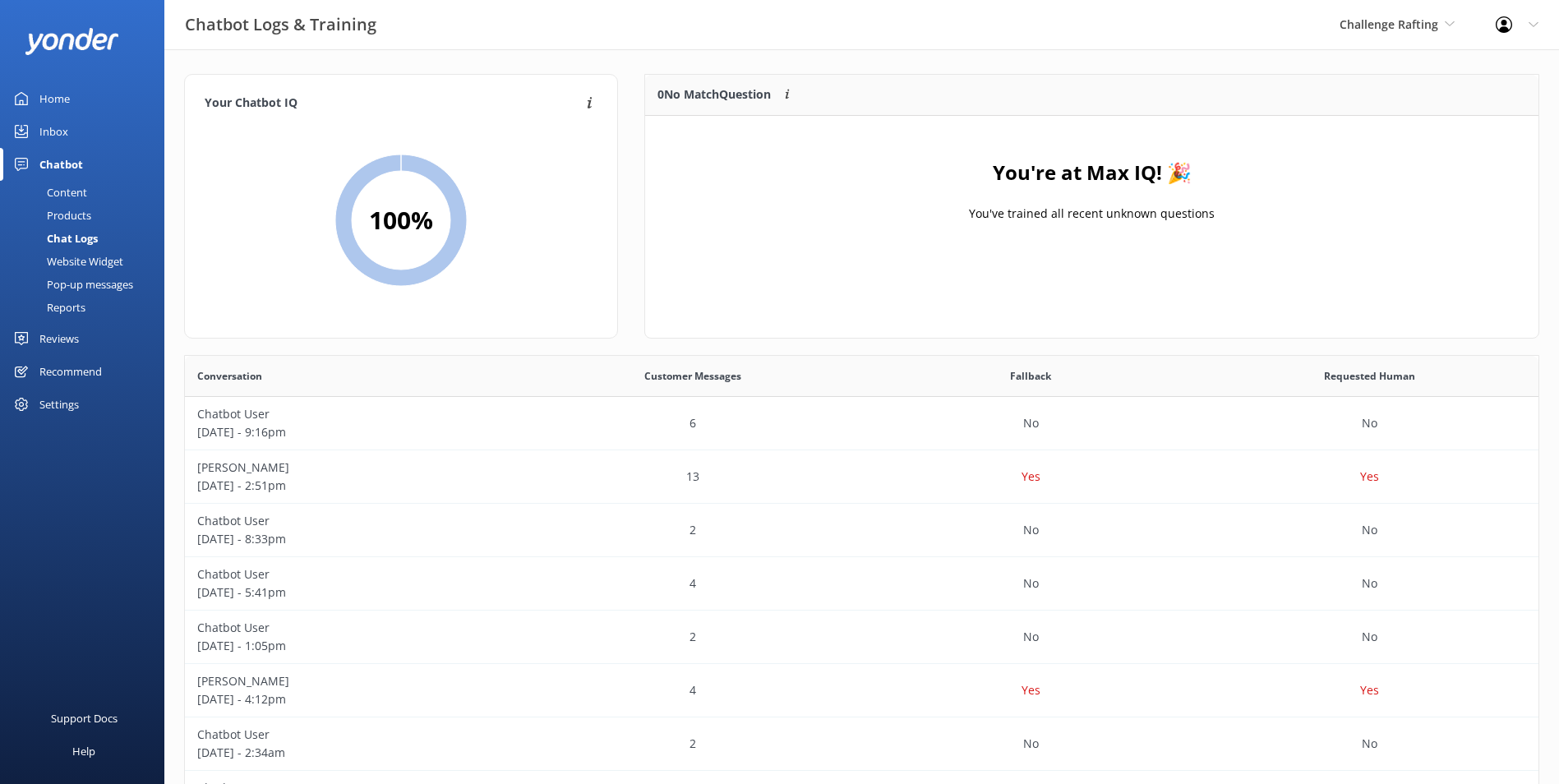
click at [57, 126] on div "Inbox" at bounding box center [54, 131] width 29 height 33
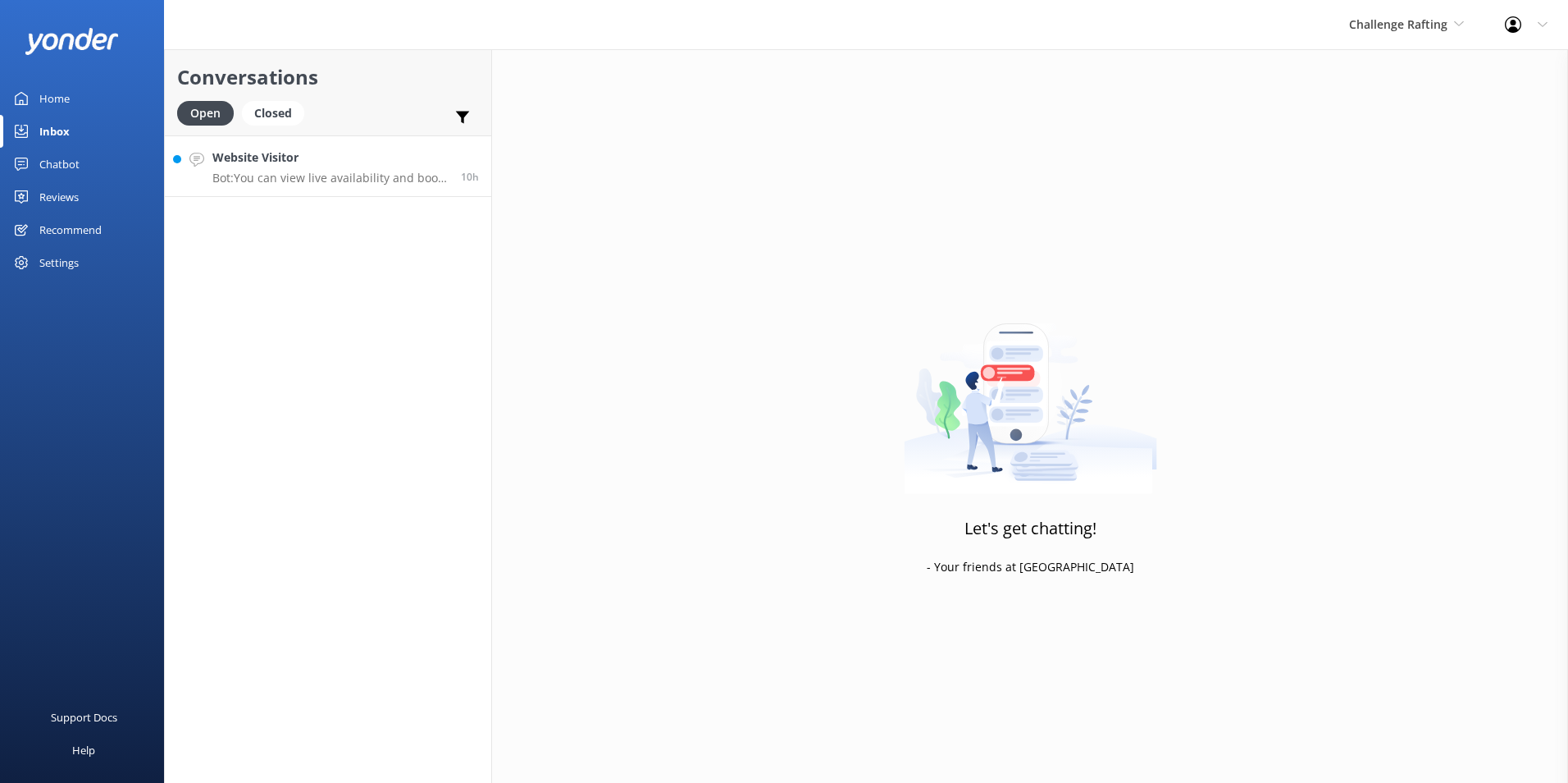
click at [390, 176] on p "Bot: You can view live availability and book your Challenge Rafting adventure o…" at bounding box center [330, 178] width 236 height 15
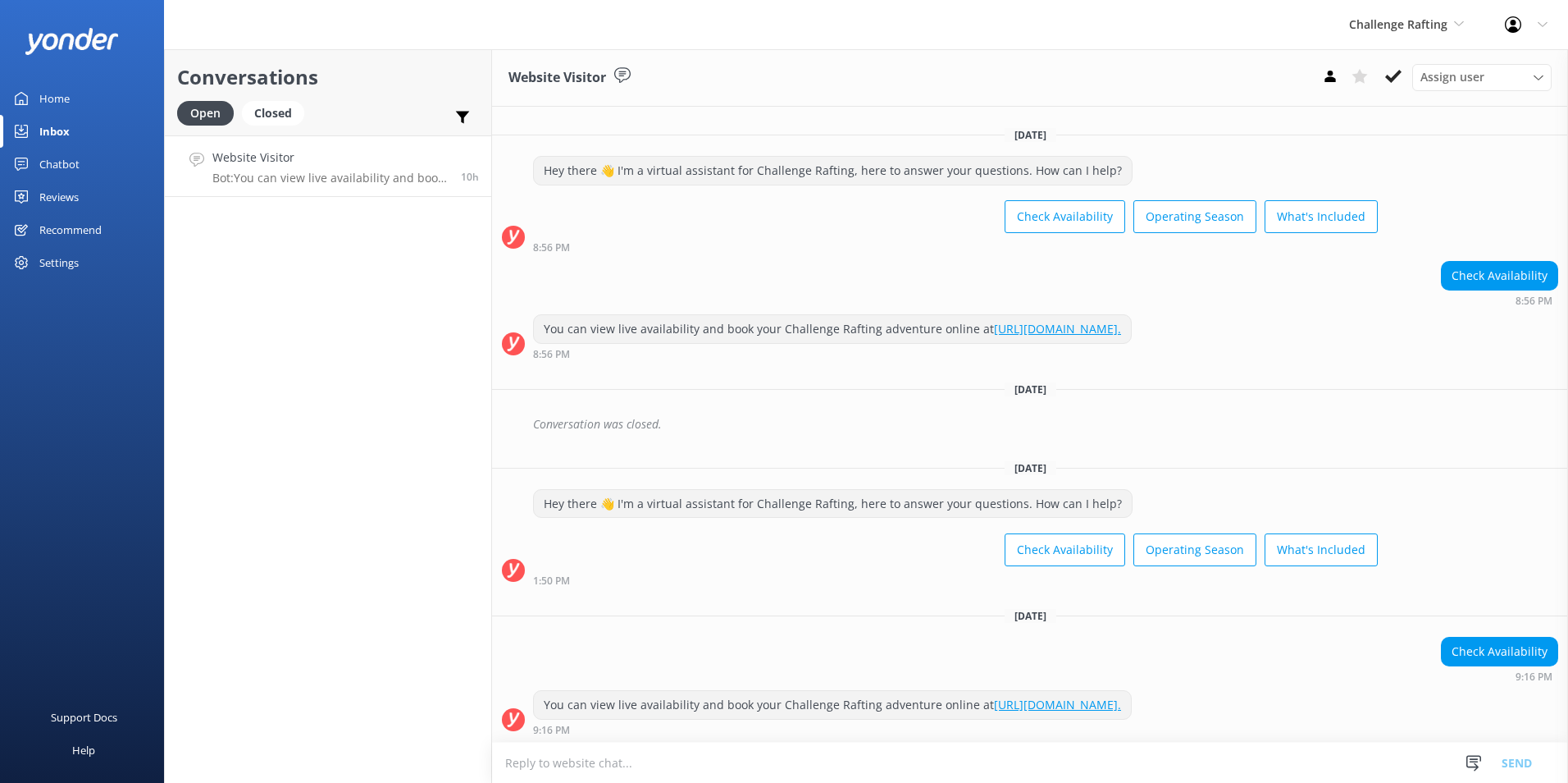
scroll to position [328, 0]
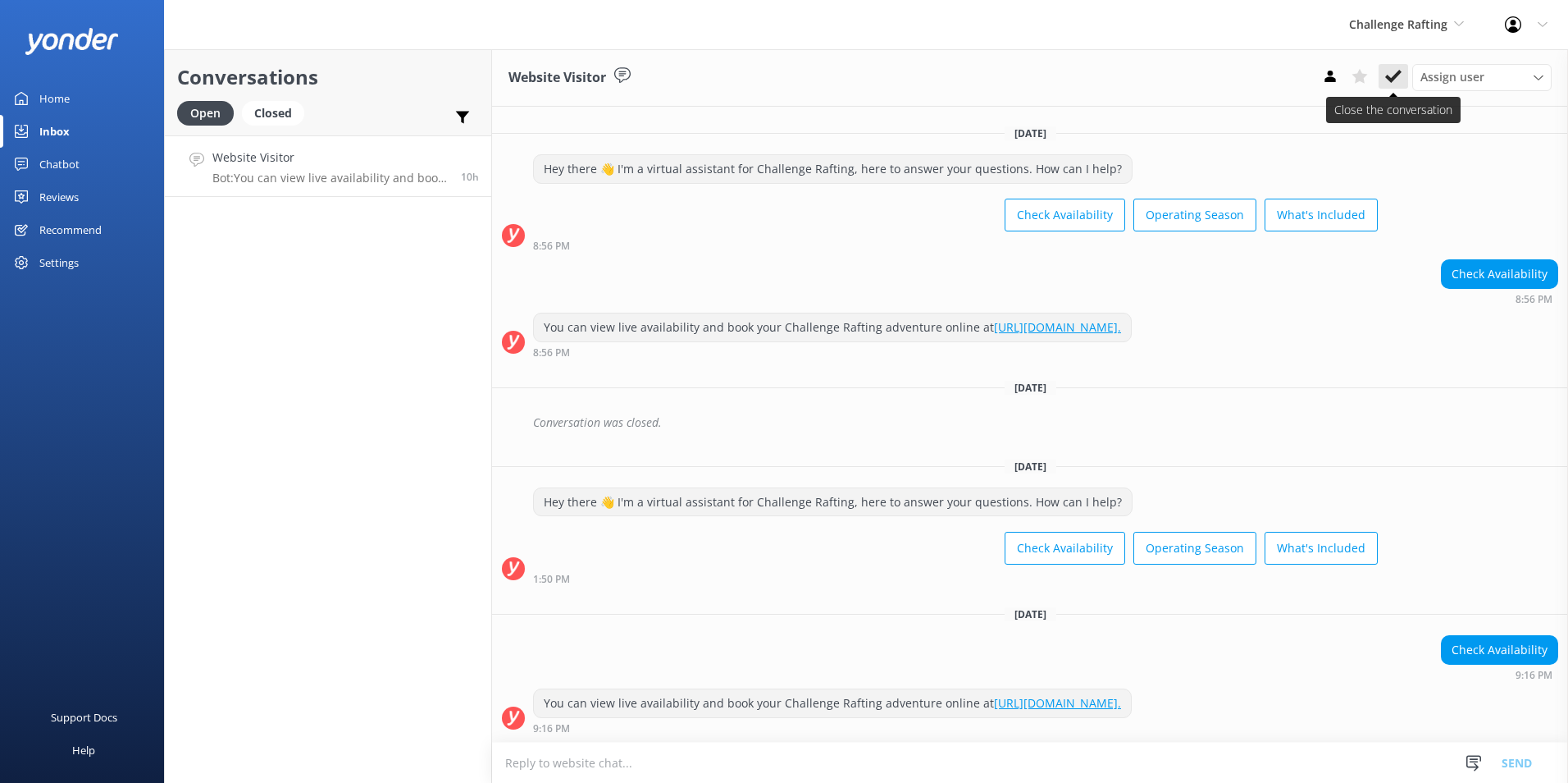
click at [1387, 70] on icon at bounding box center [1394, 76] width 17 height 17
